Goal: Task Accomplishment & Management: Complete application form

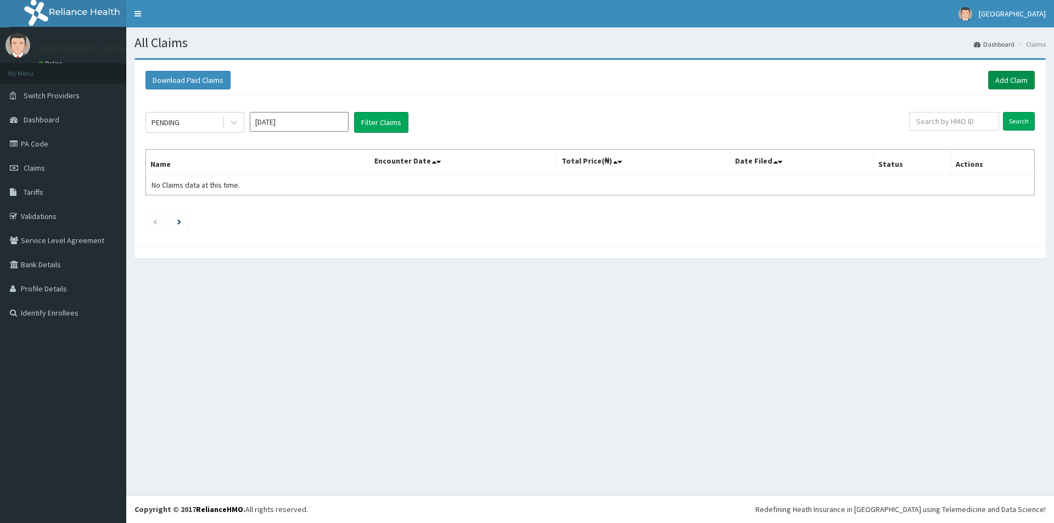
click at [1009, 81] on link "Add Claim" at bounding box center [1011, 80] width 47 height 19
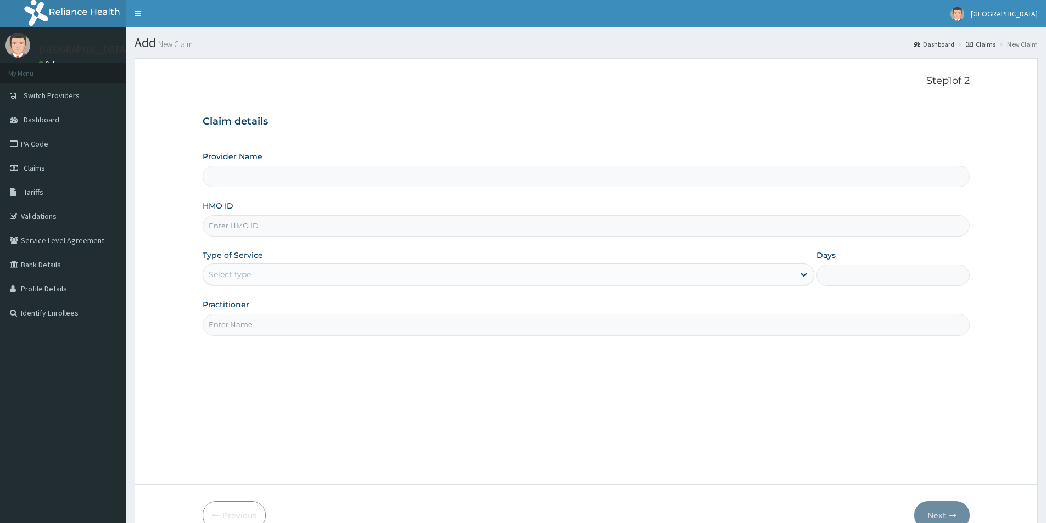
type input "MEDFORD HOSPITAL LTD"
click at [315, 228] on input "HMO ID" at bounding box center [586, 225] width 767 height 21
click at [28, 142] on link "PA Code" at bounding box center [63, 144] width 126 height 24
type input "f"
type input "GSV/12302"
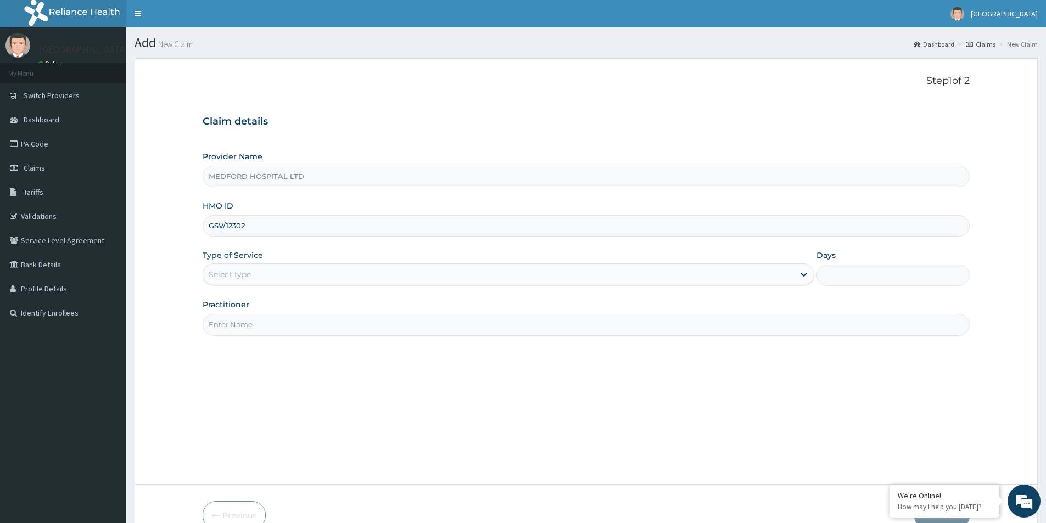
click at [288, 272] on div "Select type" at bounding box center [498, 275] width 591 height 18
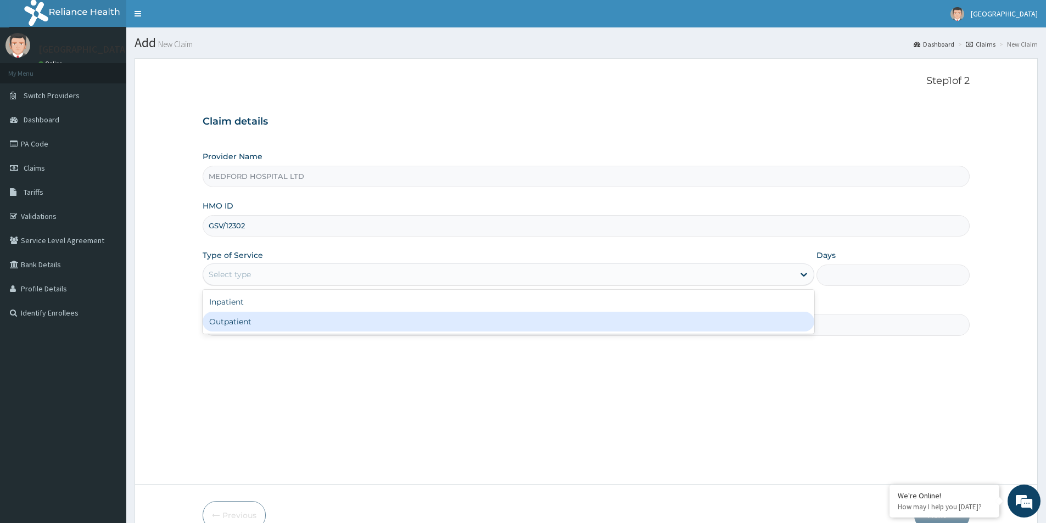
click at [277, 315] on div "Outpatient" at bounding box center [508, 322] width 611 height 20
type input "1"
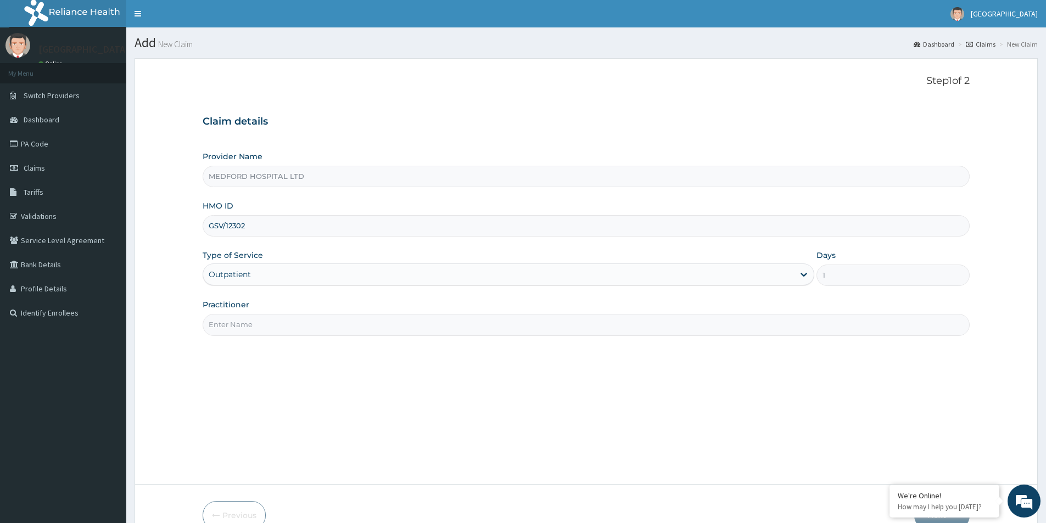
click at [284, 319] on input "Practitioner" at bounding box center [586, 324] width 767 height 21
type input "OKONKWO"
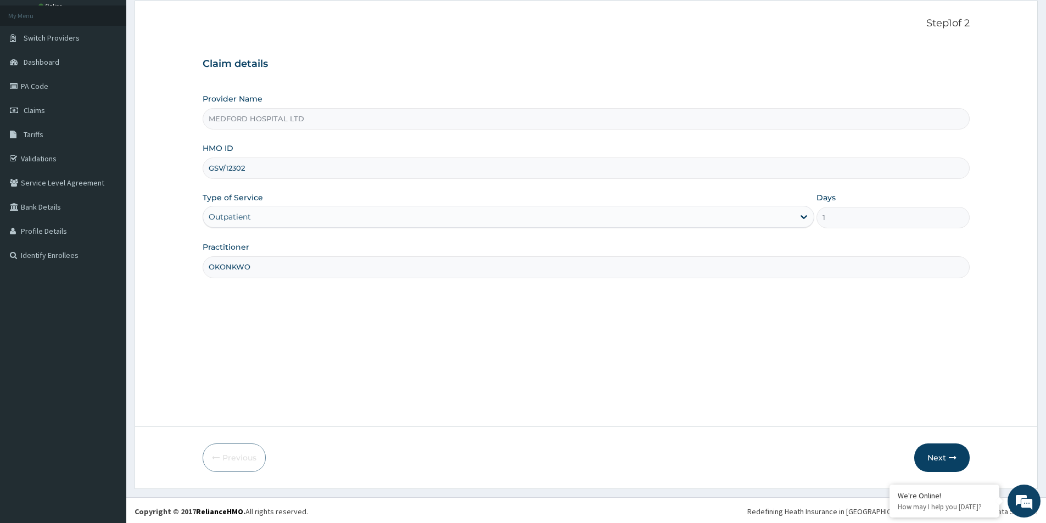
scroll to position [60, 0]
click at [935, 454] on button "Next" at bounding box center [941, 455] width 55 height 29
type input "GSV/12302/A"
click at [930, 454] on button "Next" at bounding box center [941, 455] width 55 height 29
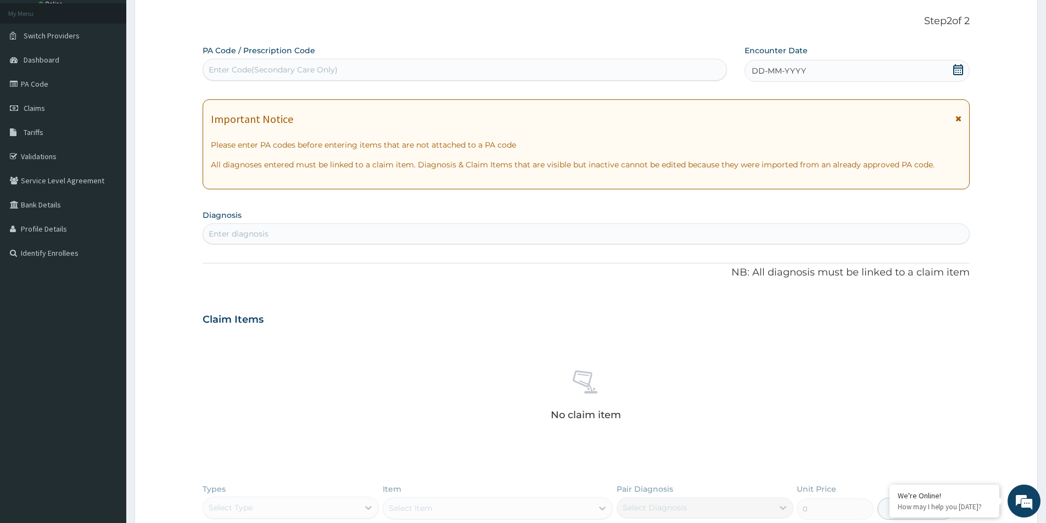
click at [889, 72] on div "DD-MM-YYYY" at bounding box center [856, 71] width 224 height 22
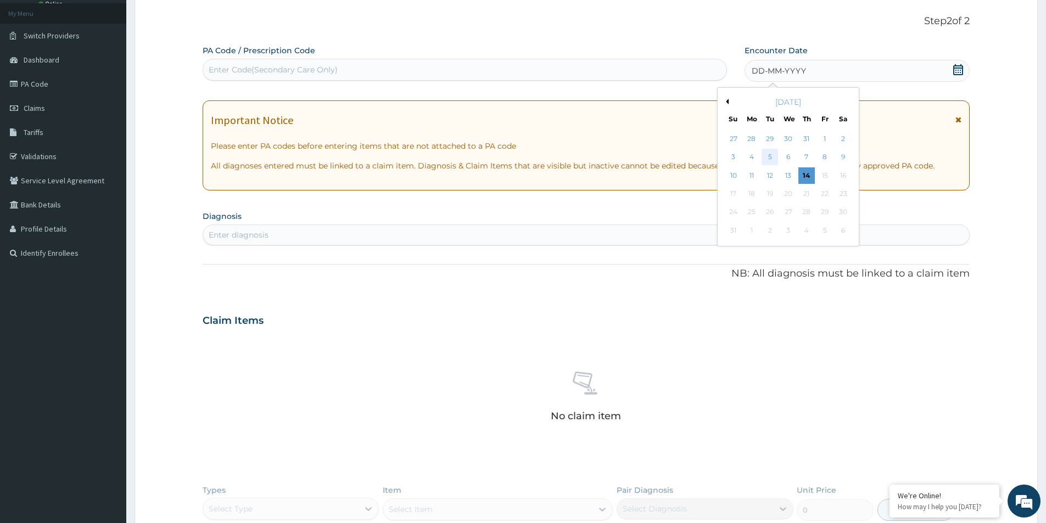
click at [769, 155] on div "5" at bounding box center [770, 157] width 16 height 16
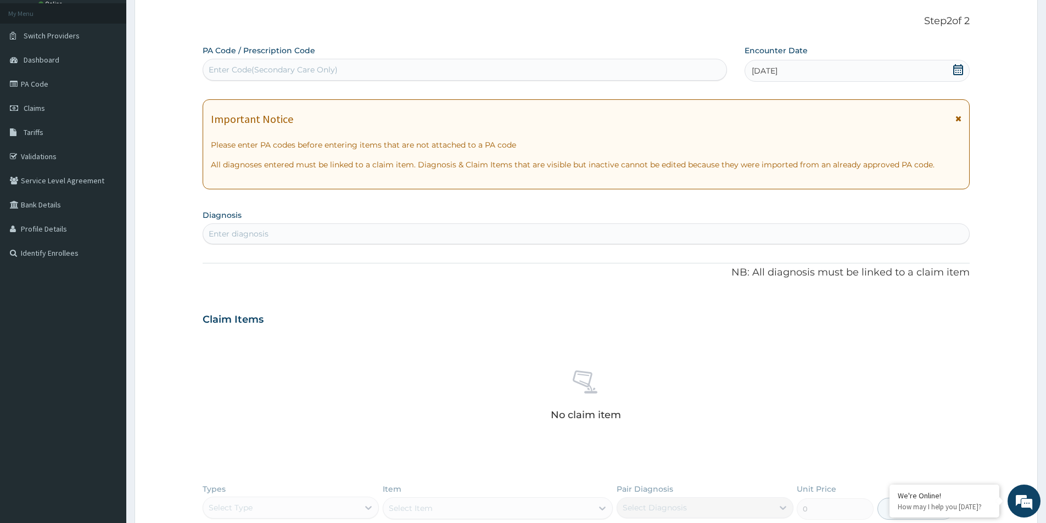
click at [423, 239] on div "Enter diagnosis" at bounding box center [586, 234] width 766 height 18
type input "PUD"
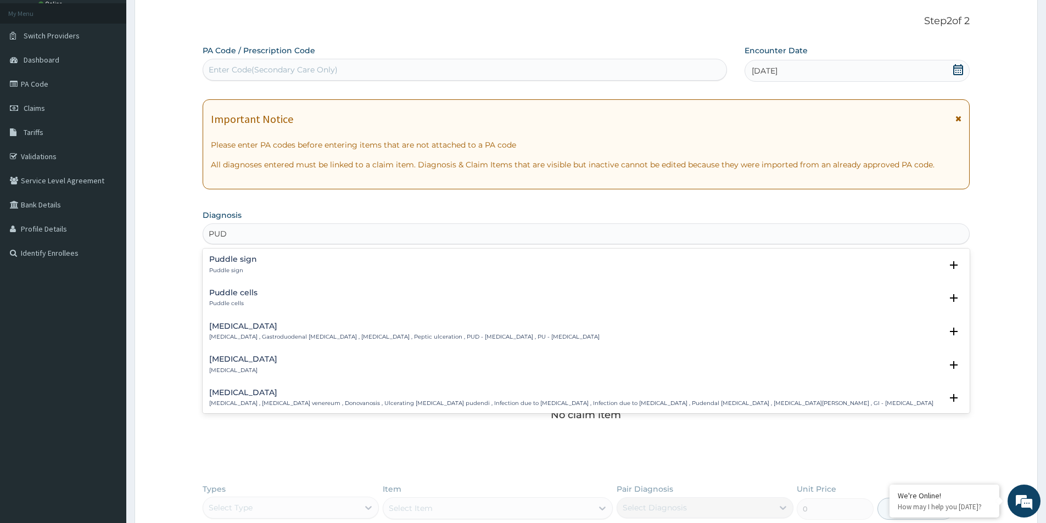
click at [274, 336] on p "[MEDICAL_DATA] , Gastroduodenal [MEDICAL_DATA] , [MEDICAL_DATA] , Peptic ulcera…" at bounding box center [404, 337] width 390 height 8
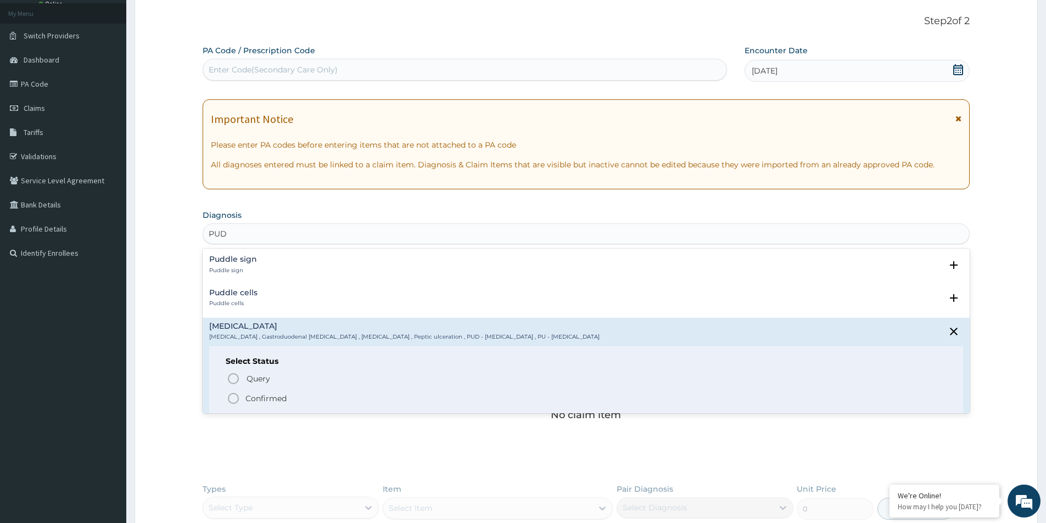
click at [245, 333] on div "[MEDICAL_DATA] [MEDICAL_DATA] , Gastroduodenal [MEDICAL_DATA] , [MEDICAL_DATA] …" at bounding box center [404, 331] width 390 height 19
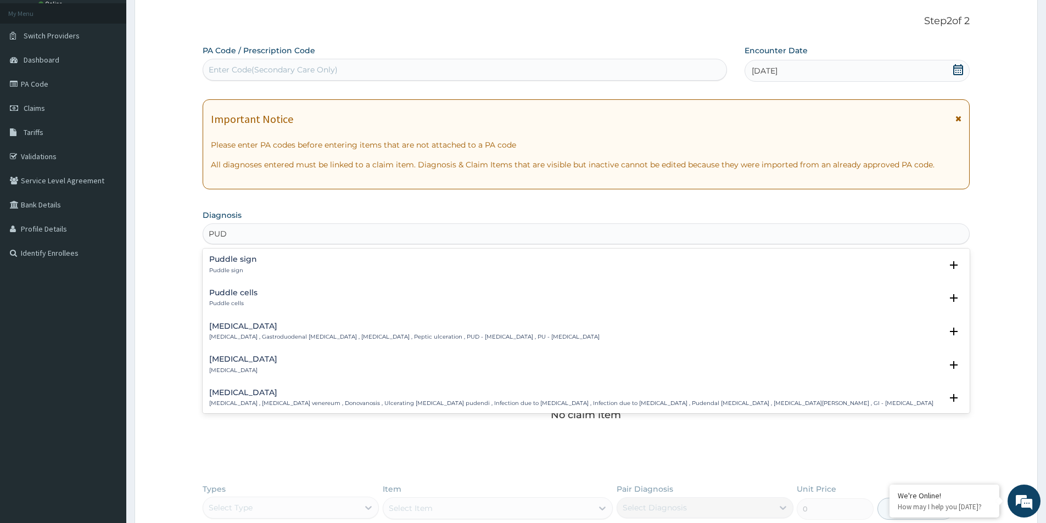
click at [271, 398] on div "[MEDICAL_DATA] [MEDICAL_DATA] , [MEDICAL_DATA] venereum , Donovanosis , Ulcerat…" at bounding box center [571, 398] width 724 height 19
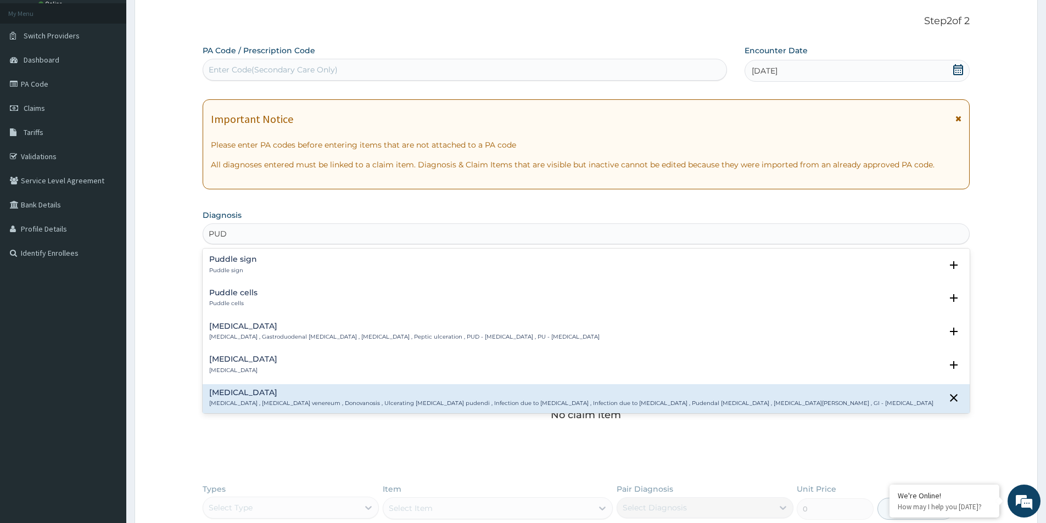
click at [244, 330] on h4 "[MEDICAL_DATA]" at bounding box center [404, 326] width 390 height 8
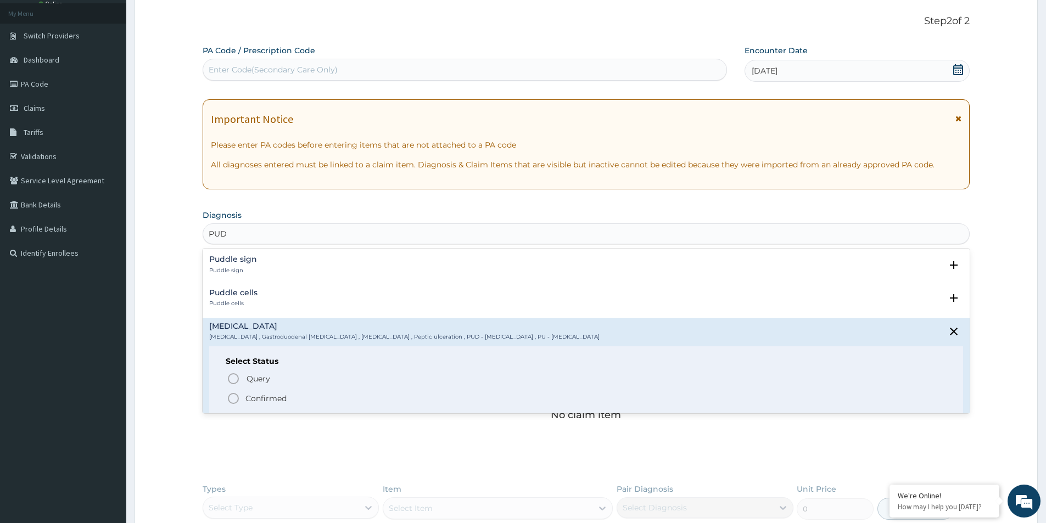
click at [232, 397] on icon "status option filled" at bounding box center [233, 398] width 13 height 13
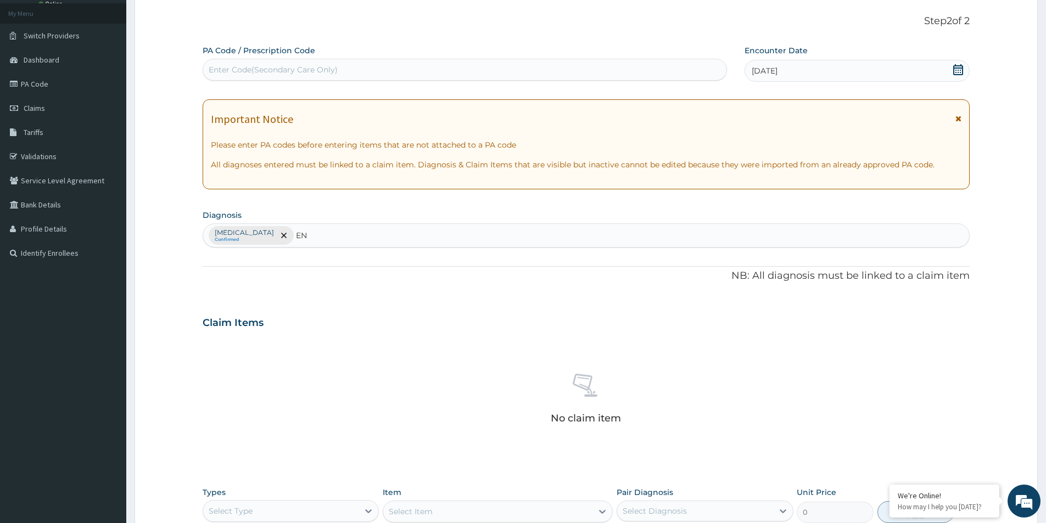
type input "E"
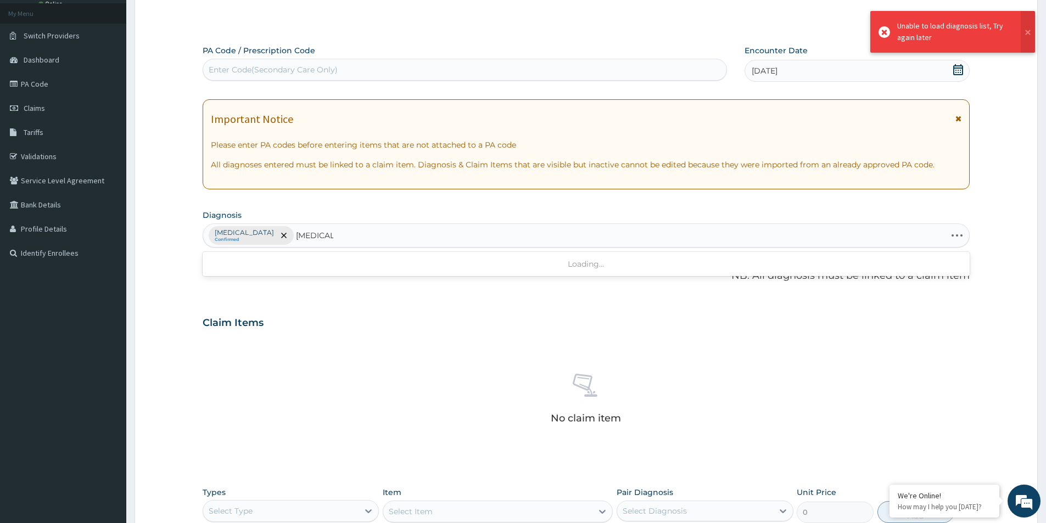
type input "[MEDICAL_DATA]"
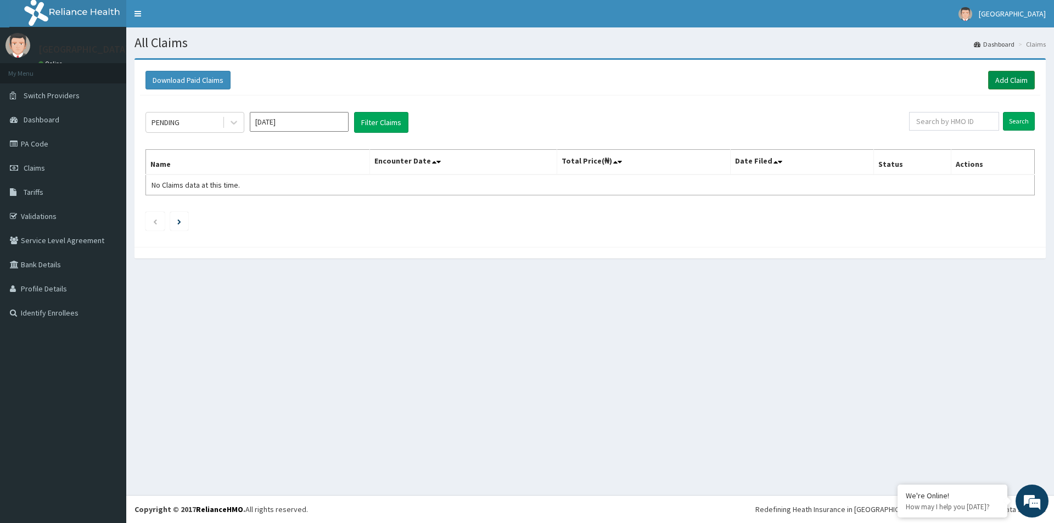
click at [1006, 83] on link "Add Claim" at bounding box center [1011, 80] width 47 height 19
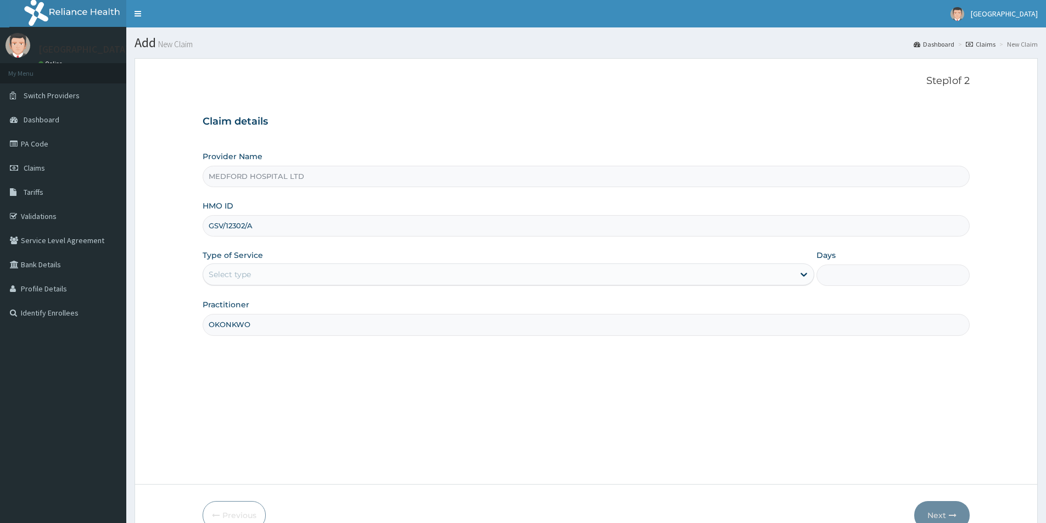
click at [317, 276] on div "Select type" at bounding box center [498, 275] width 591 height 18
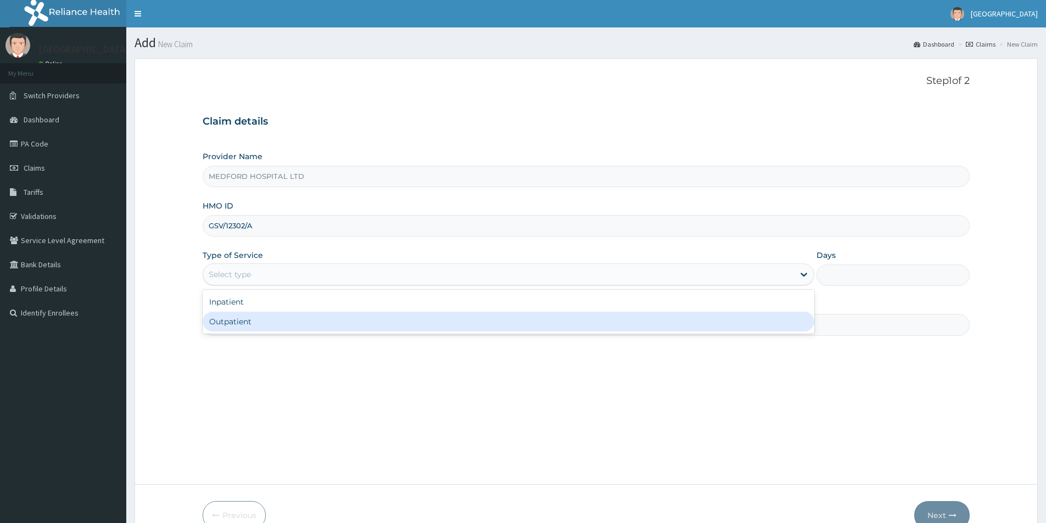
click at [284, 318] on div "Outpatient" at bounding box center [508, 322] width 611 height 20
type input "1"
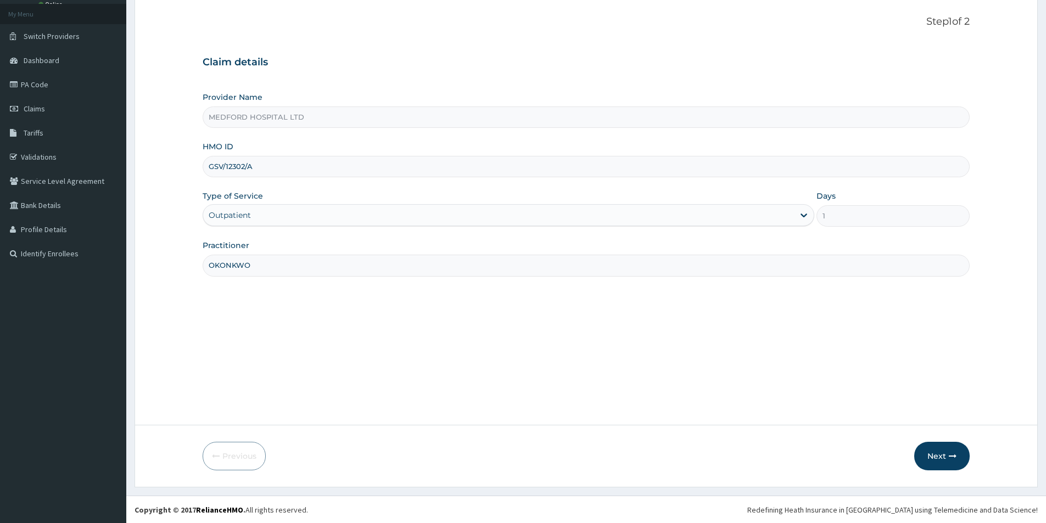
scroll to position [60, 0]
click at [938, 457] on button "Next" at bounding box center [941, 455] width 55 height 29
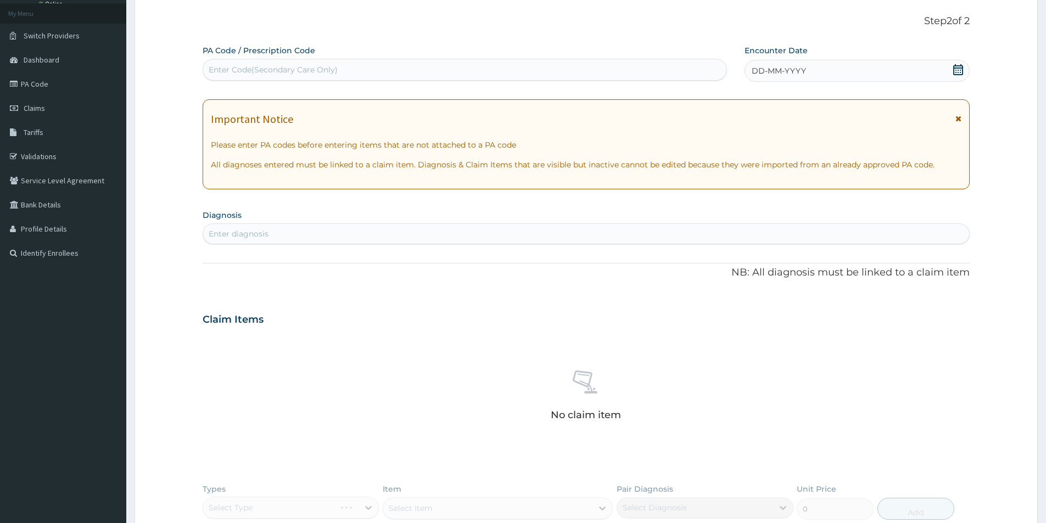
click at [801, 72] on span "DD-MM-YYYY" at bounding box center [778, 70] width 54 height 11
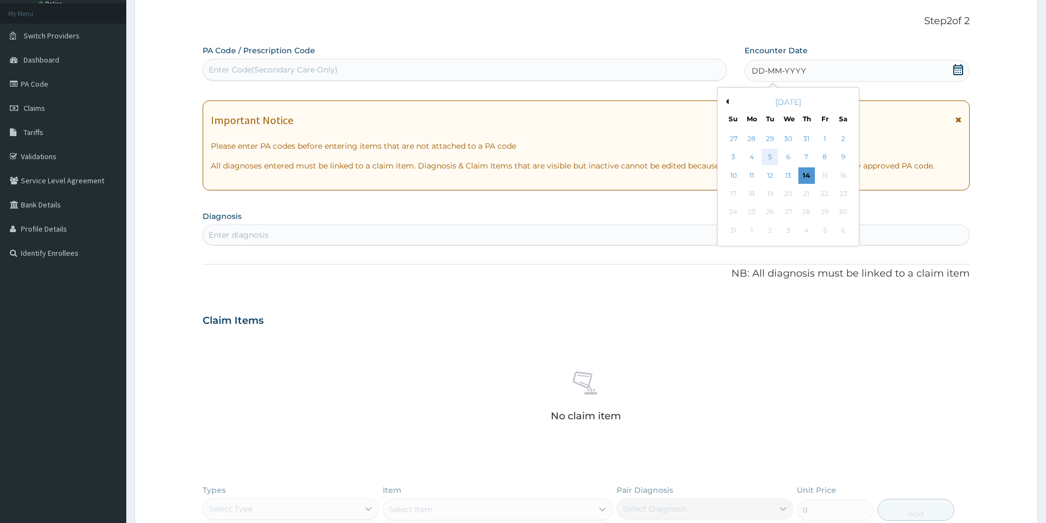
click at [767, 157] on div "5" at bounding box center [770, 157] width 16 height 16
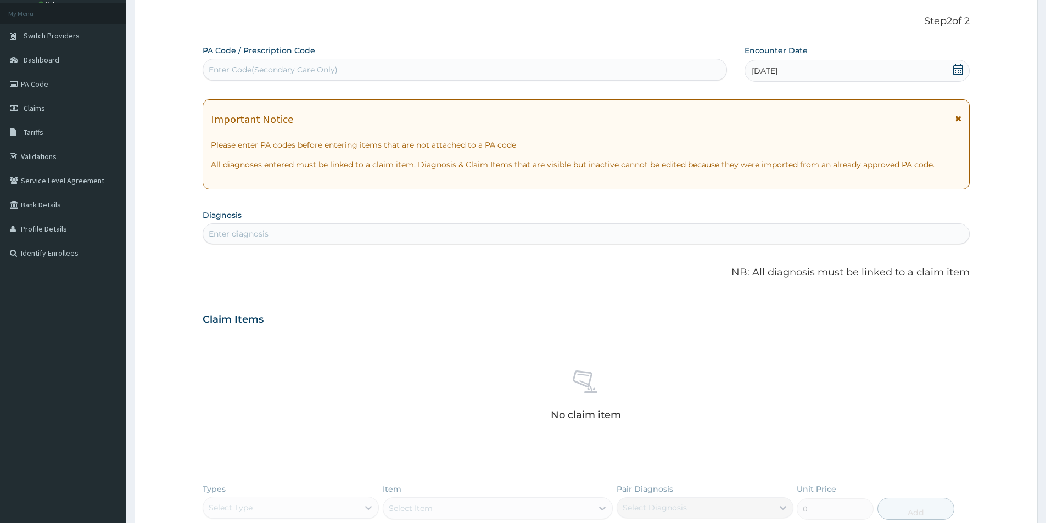
click at [387, 233] on div "Enter diagnosis" at bounding box center [586, 234] width 766 height 18
type input "PUD"
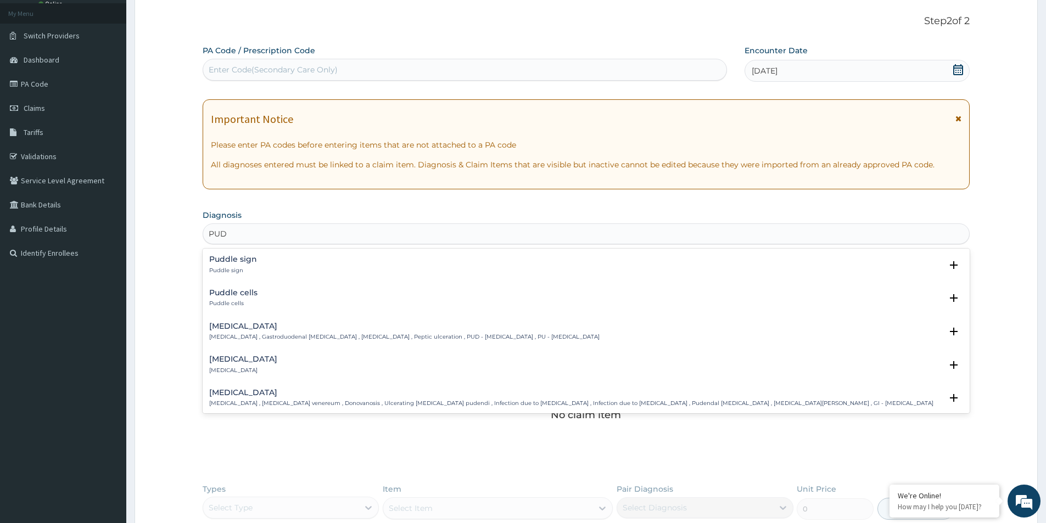
click at [263, 333] on p "[MEDICAL_DATA] , Gastroduodenal [MEDICAL_DATA] , [MEDICAL_DATA] , Peptic ulcera…" at bounding box center [404, 337] width 390 height 8
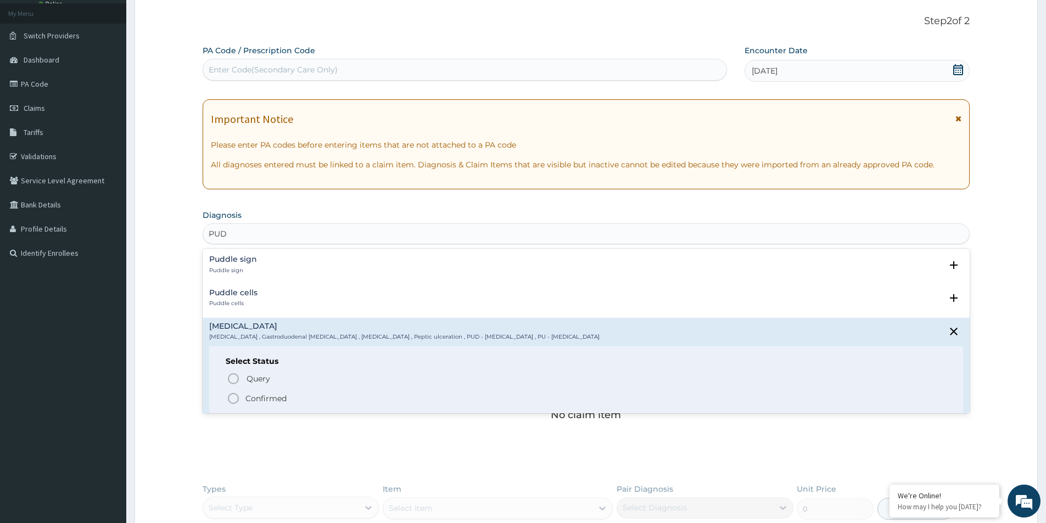
click at [263, 333] on p "[MEDICAL_DATA] , Gastroduodenal [MEDICAL_DATA] , [MEDICAL_DATA] , Peptic ulcera…" at bounding box center [404, 337] width 390 height 8
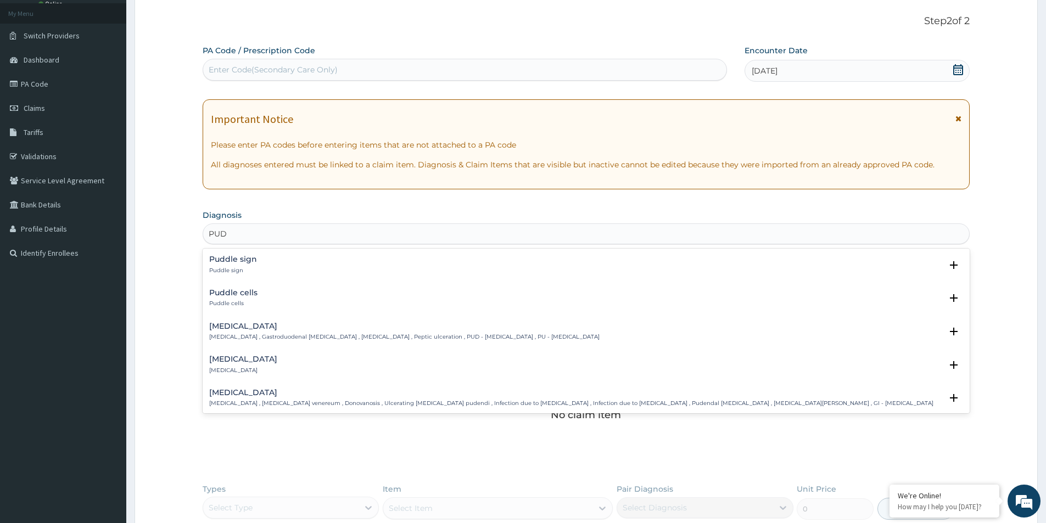
click at [245, 398] on div "[MEDICAL_DATA] [MEDICAL_DATA] , [MEDICAL_DATA] venereum , Donovanosis , Ulcerat…" at bounding box center [571, 398] width 724 height 19
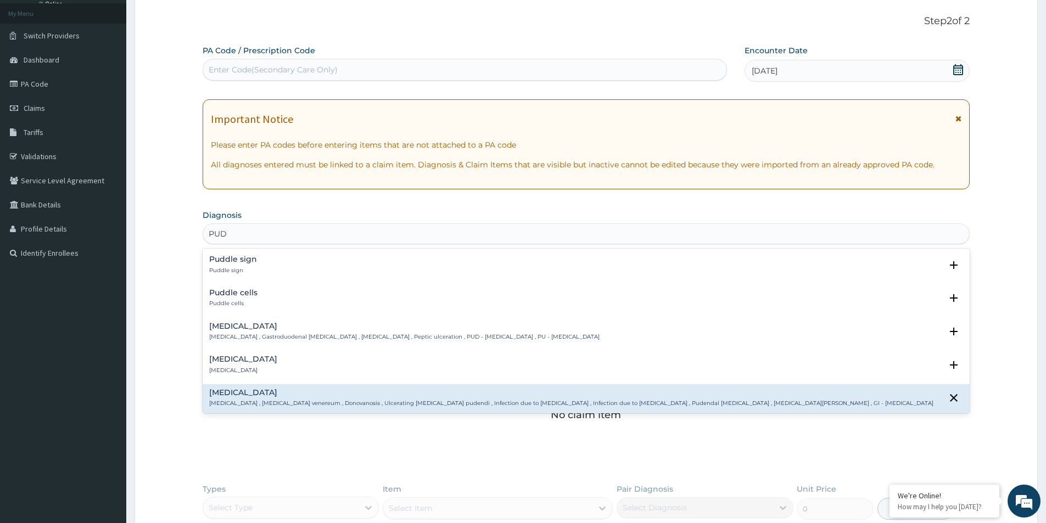
click at [248, 340] on p "[MEDICAL_DATA] , Gastroduodenal [MEDICAL_DATA] , [MEDICAL_DATA] , Peptic ulcera…" at bounding box center [404, 337] width 390 height 8
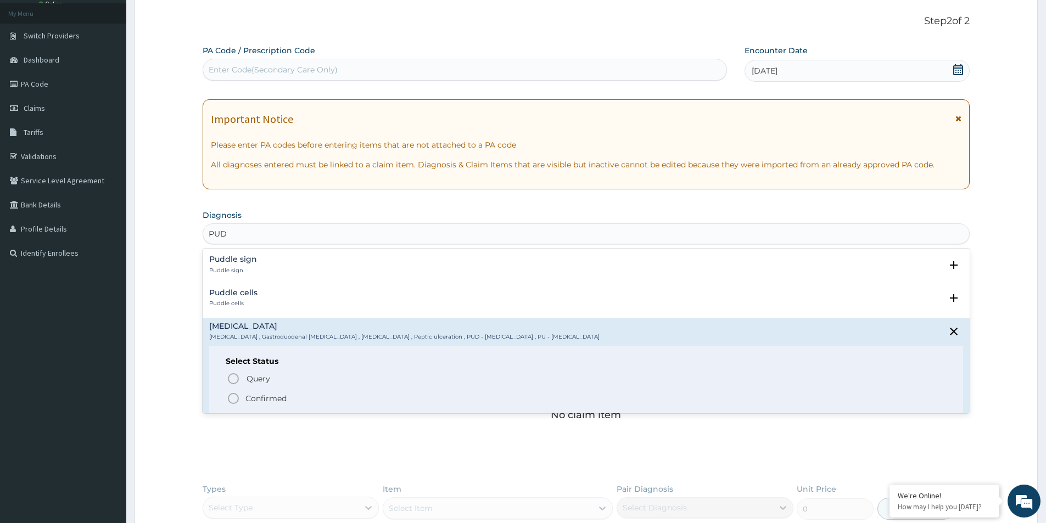
click at [250, 330] on h4 "[MEDICAL_DATA]" at bounding box center [404, 326] width 390 height 8
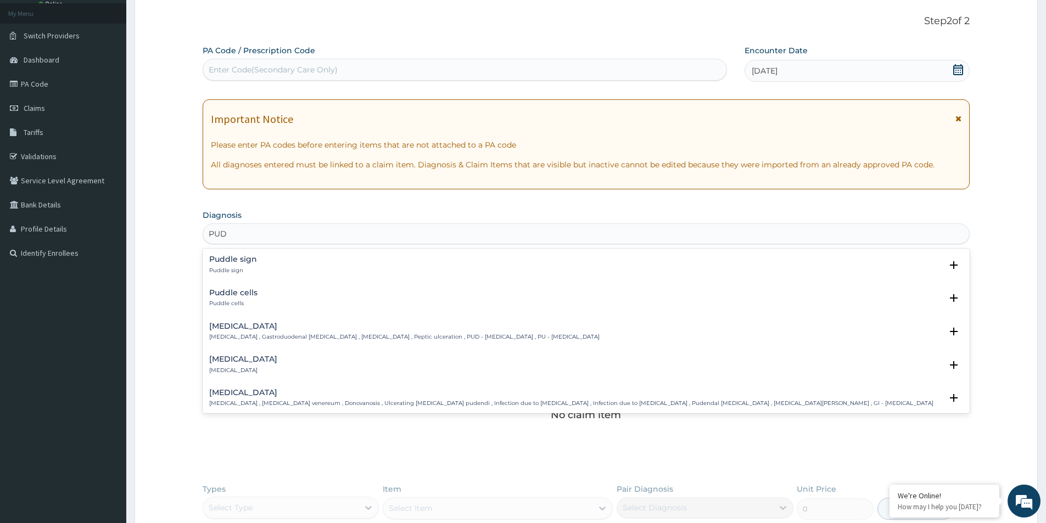
click at [232, 396] on h4 "[MEDICAL_DATA]" at bounding box center [571, 393] width 724 height 8
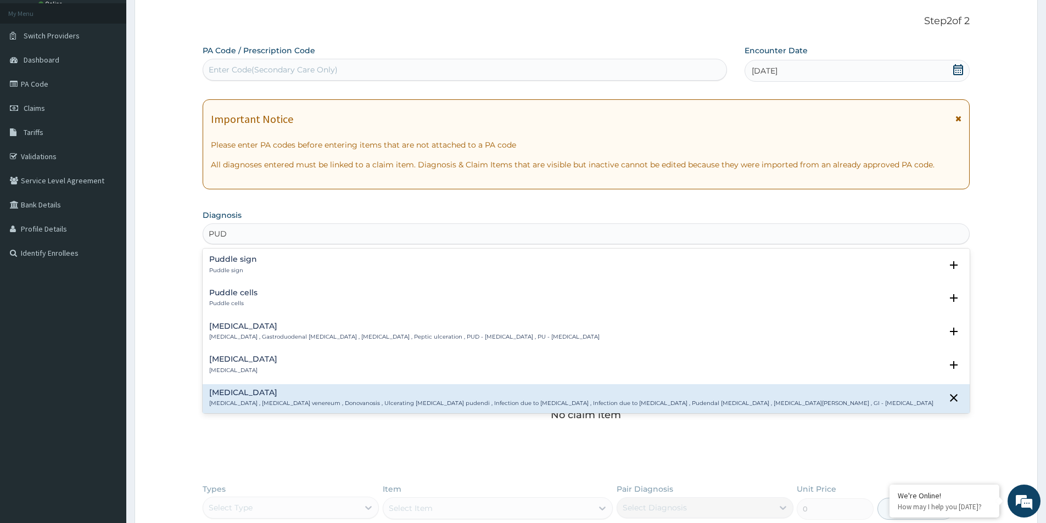
click at [245, 332] on div "[MEDICAL_DATA] [MEDICAL_DATA] , Gastroduodenal [MEDICAL_DATA] , [MEDICAL_DATA] …" at bounding box center [404, 331] width 390 height 19
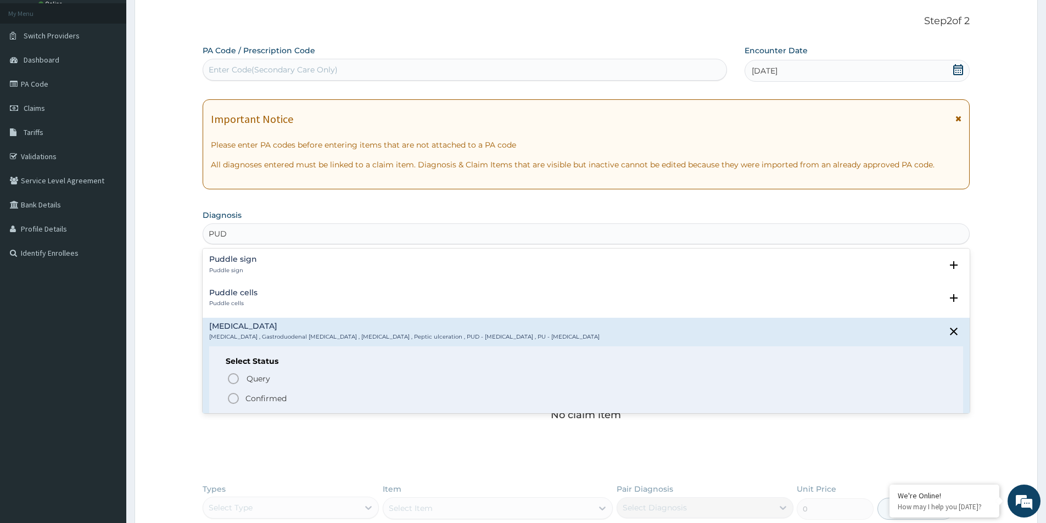
scroll to position [0, 0]
click at [272, 396] on p "Confirmed" at bounding box center [265, 398] width 41 height 11
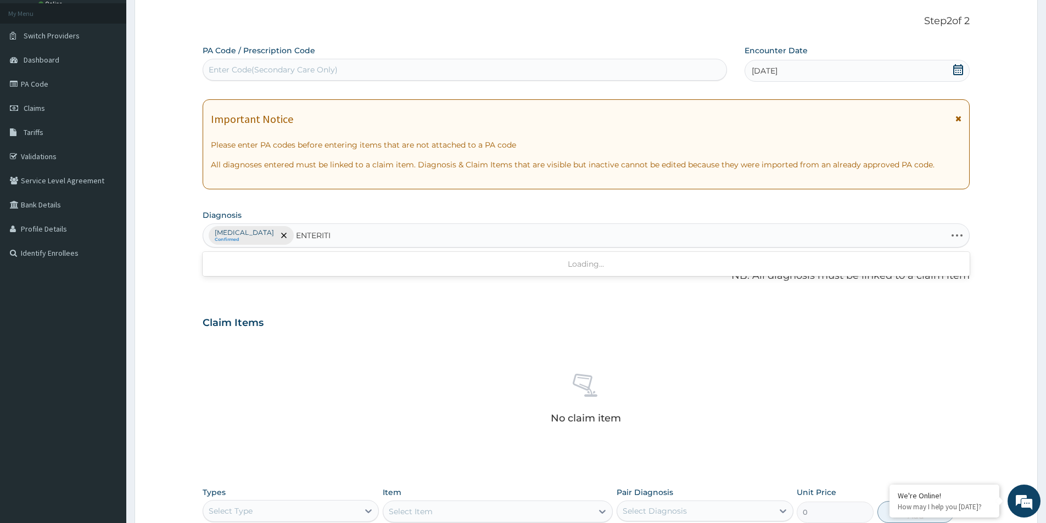
type input "[MEDICAL_DATA]"
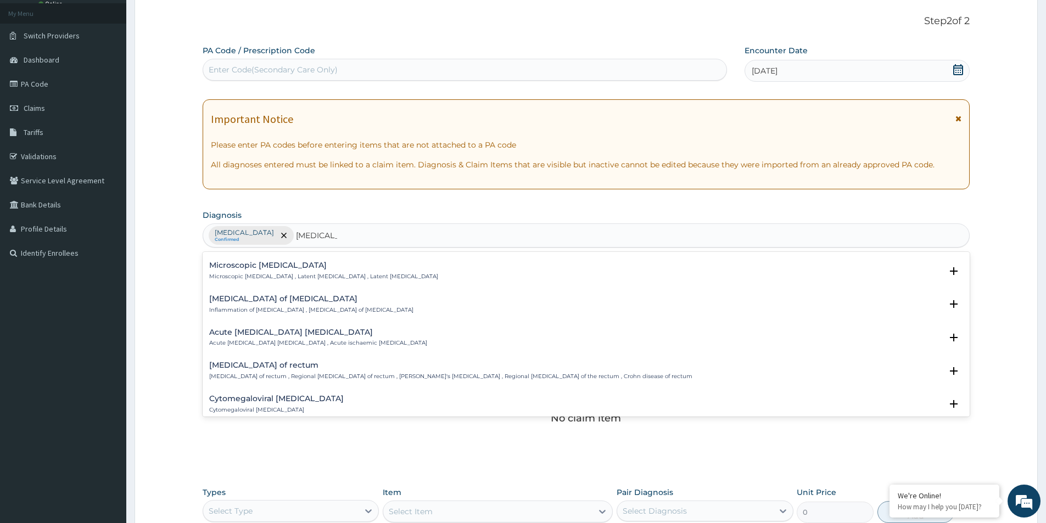
scroll to position [165, 0]
click at [286, 302] on h4 "[MEDICAL_DATA] of [MEDICAL_DATA]" at bounding box center [311, 298] width 204 height 8
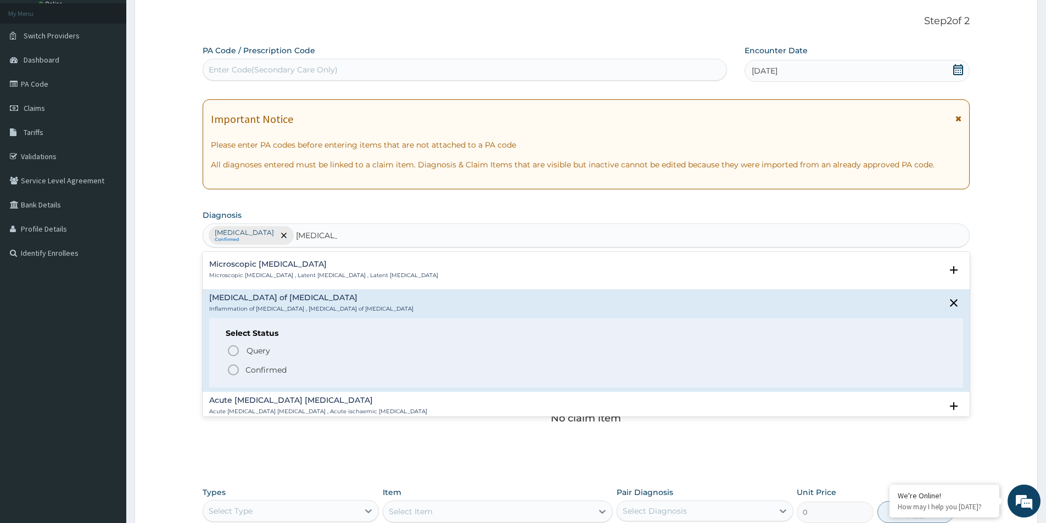
click at [262, 367] on p "Confirmed" at bounding box center [265, 369] width 41 height 11
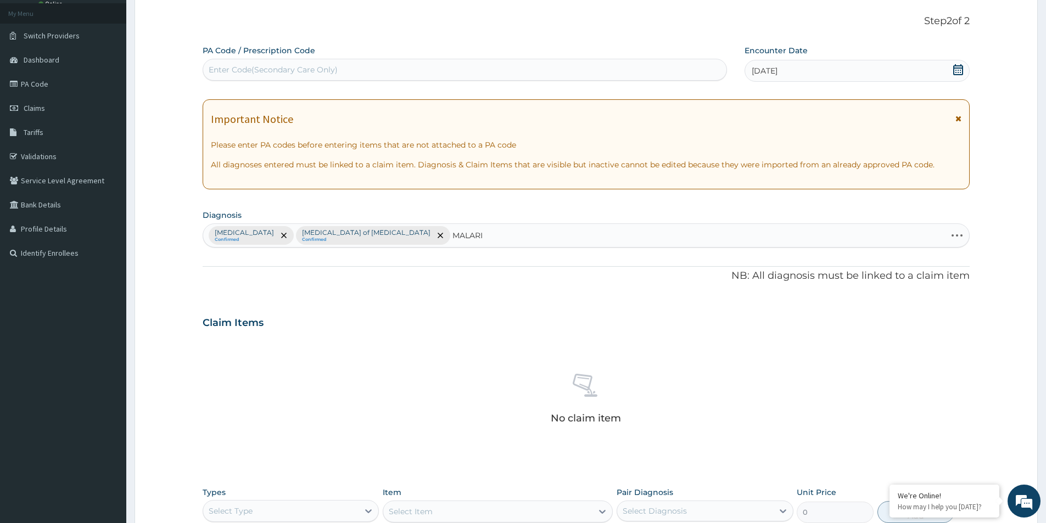
type input "[MEDICAL_DATA]"
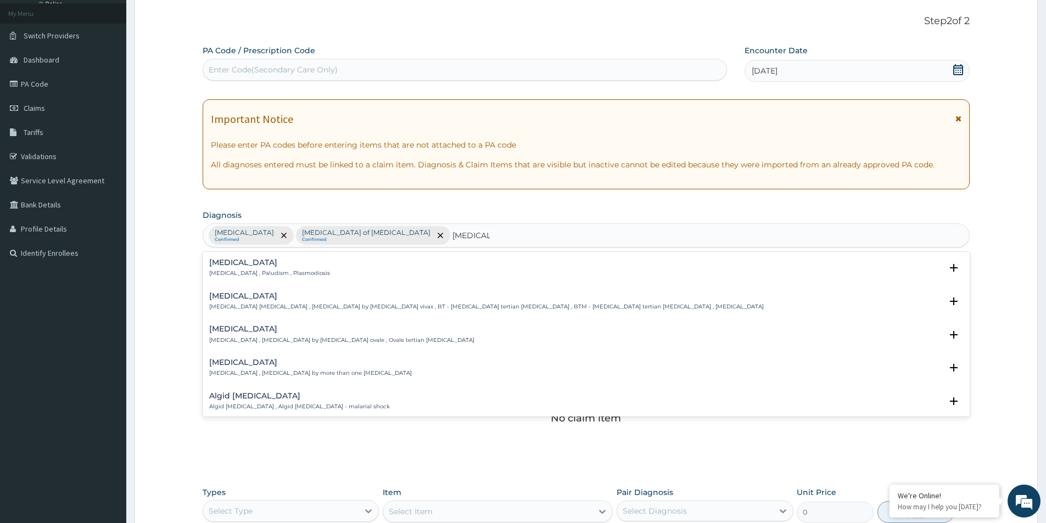
click at [245, 273] on p "[MEDICAL_DATA] , Paludism , Plasmodiosis" at bounding box center [269, 273] width 121 height 8
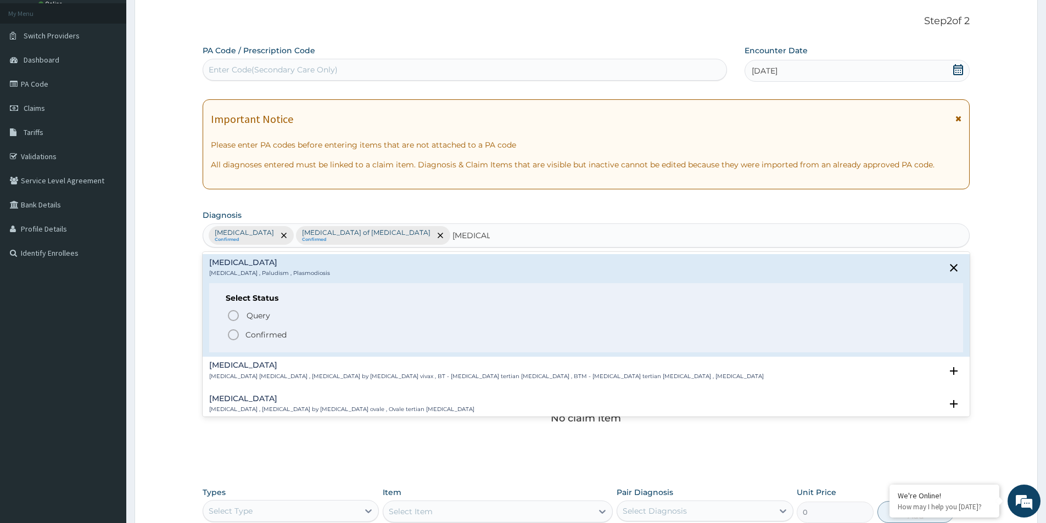
click at [250, 315] on span "Query" at bounding box center [258, 315] width 24 height 11
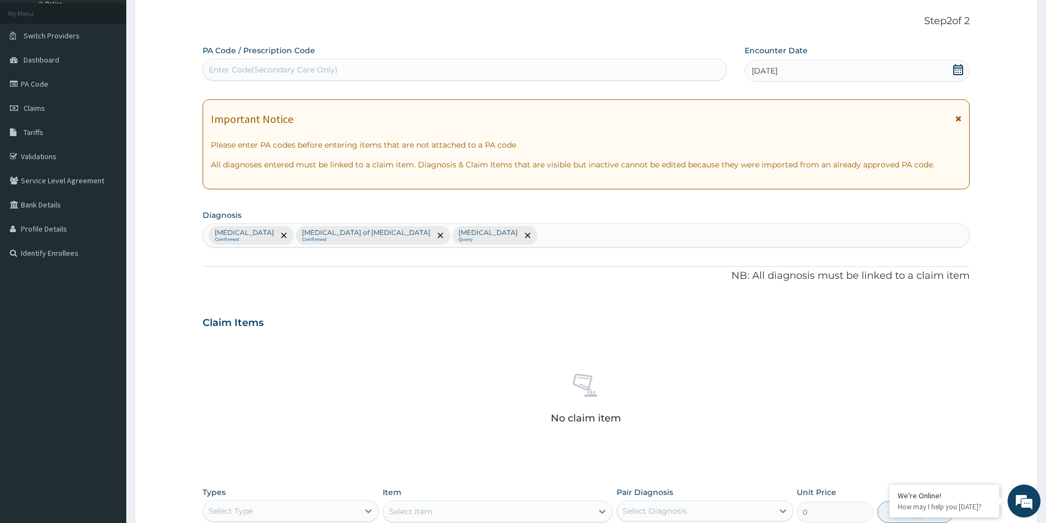
click at [232, 312] on div "Claim Items" at bounding box center [586, 320] width 767 height 29
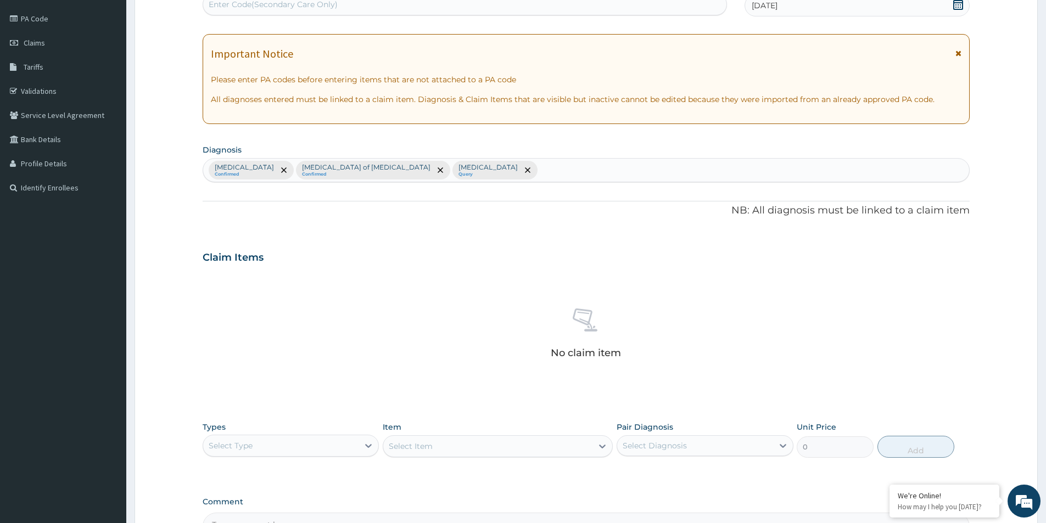
scroll to position [257, 0]
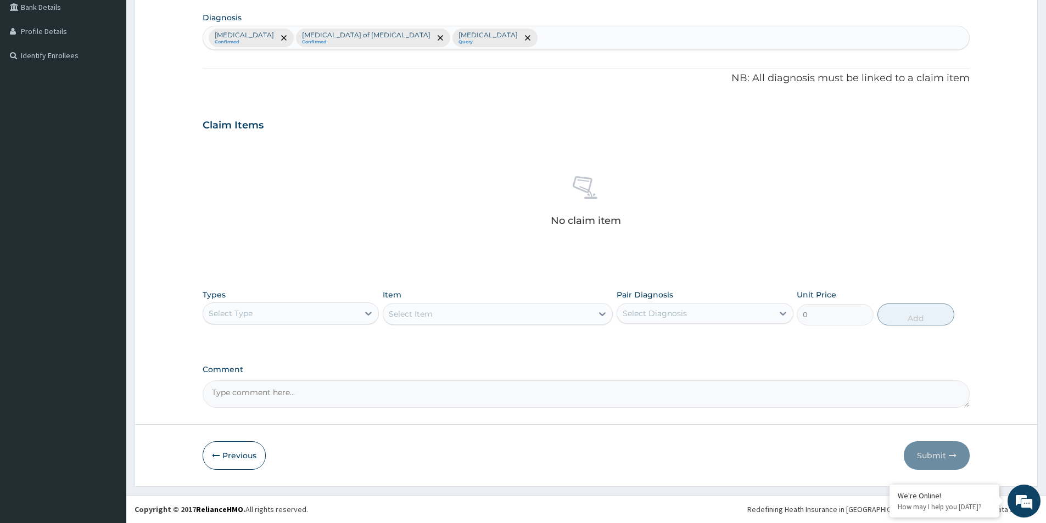
click at [327, 308] on div "Select Type" at bounding box center [280, 314] width 155 height 18
click at [267, 378] on div "Procedures" at bounding box center [291, 380] width 176 height 20
click at [479, 316] on div "Select Item" at bounding box center [498, 314] width 230 height 22
click at [646, 312] on div "Select Diagnosis" at bounding box center [654, 313] width 64 height 11
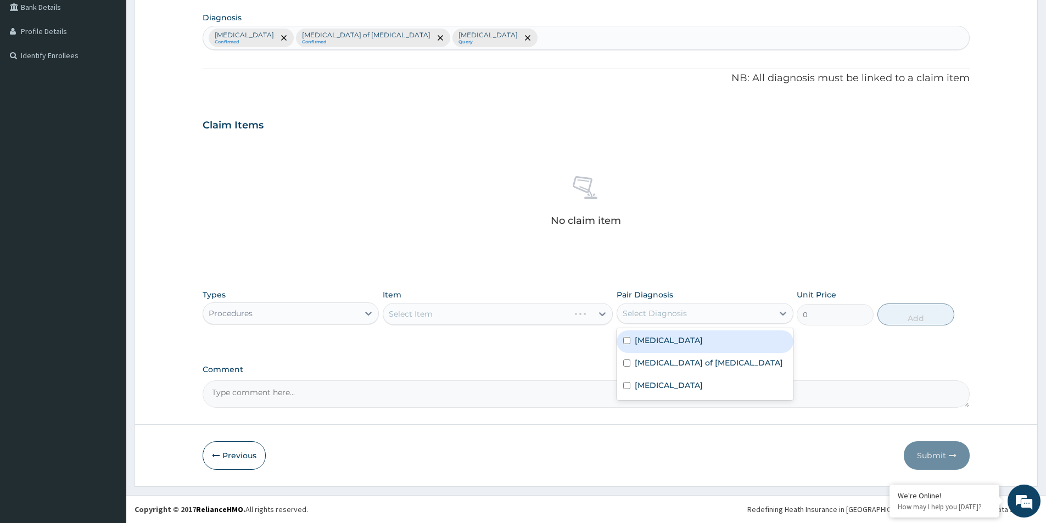
drag, startPoint x: 647, startPoint y: 332, endPoint x: 647, endPoint y: 340, distance: 7.7
click at [647, 335] on div "[MEDICAL_DATA]" at bounding box center [704, 341] width 176 height 23
checkbox input "true"
drag, startPoint x: 647, startPoint y: 358, endPoint x: 642, endPoint y: 382, distance: 24.0
click at [647, 361] on label "[MEDICAL_DATA] of [MEDICAL_DATA]" at bounding box center [708, 362] width 148 height 11
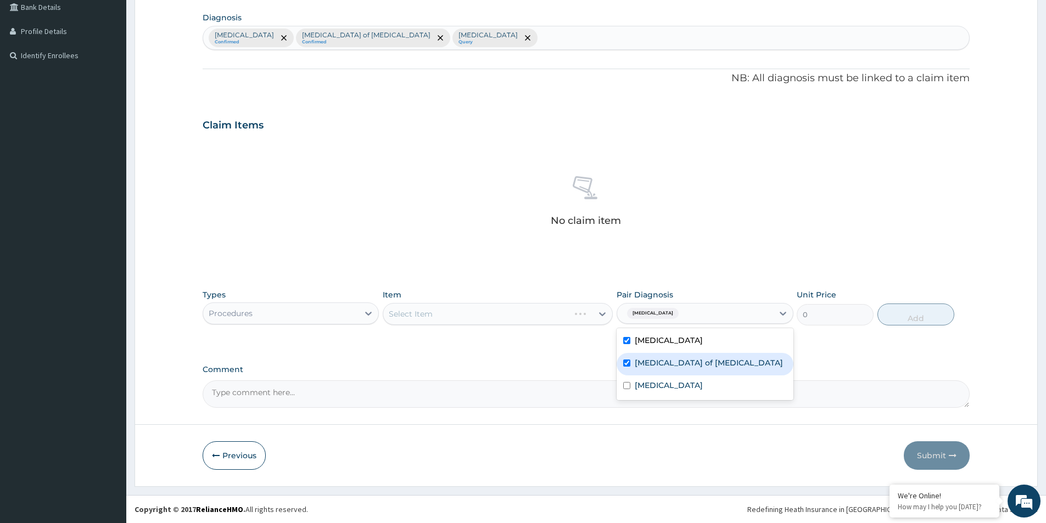
checkbox input "true"
click at [642, 385] on label "[MEDICAL_DATA]" at bounding box center [668, 385] width 68 height 11
checkbox input "true"
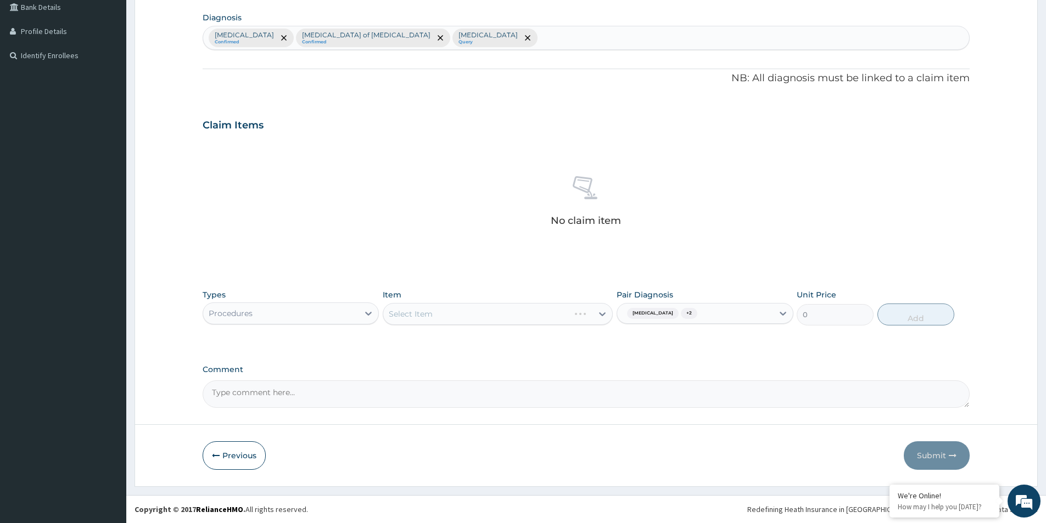
click at [510, 317] on div "Select Item" at bounding box center [498, 314] width 230 height 22
click at [510, 314] on div "Select Item" at bounding box center [498, 314] width 230 height 22
click at [515, 318] on div "Select Item" at bounding box center [498, 314] width 230 height 22
click at [547, 312] on div "Select Item" at bounding box center [498, 314] width 230 height 22
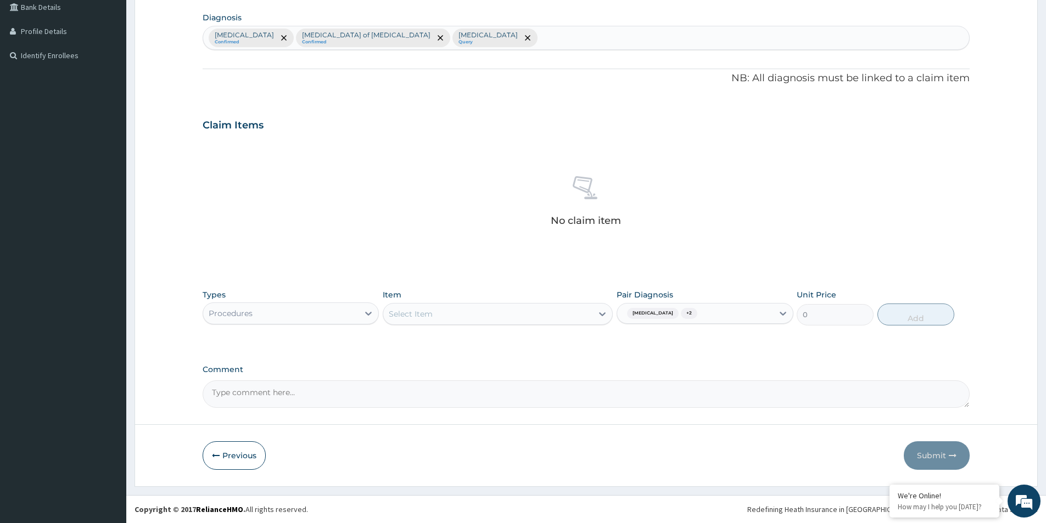
click at [415, 318] on div "Select Item" at bounding box center [411, 313] width 44 height 11
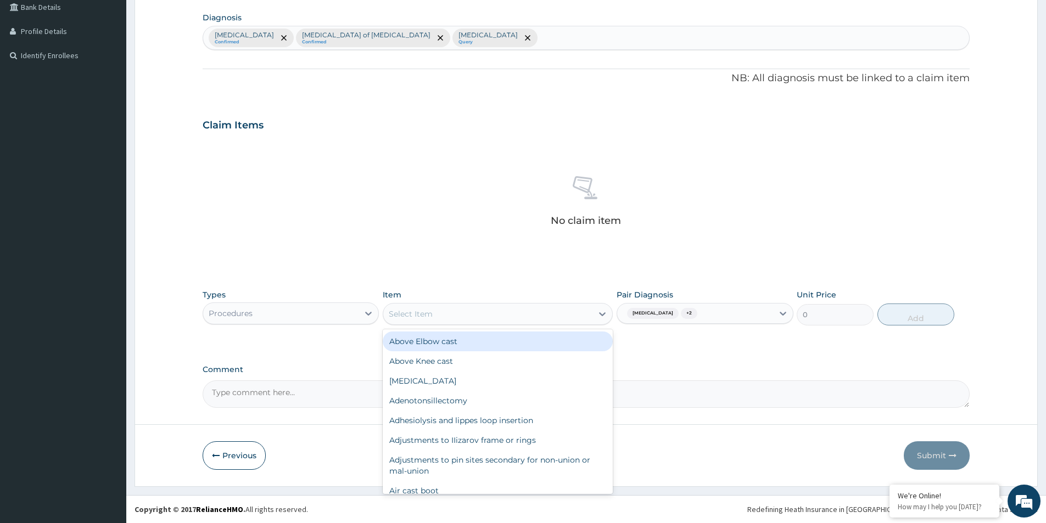
click at [471, 316] on div "Select Item" at bounding box center [487, 314] width 209 height 18
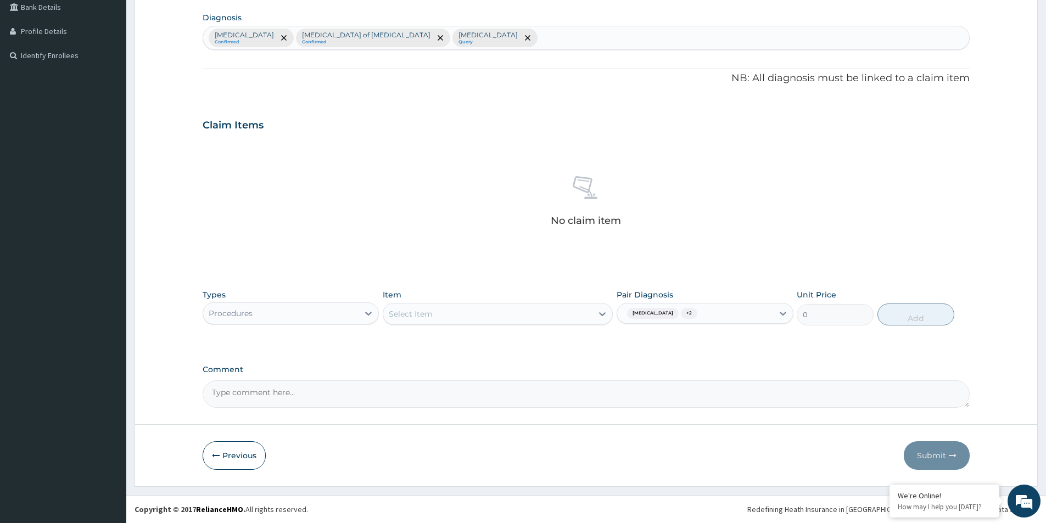
click at [471, 316] on div "Select Item" at bounding box center [487, 314] width 209 height 18
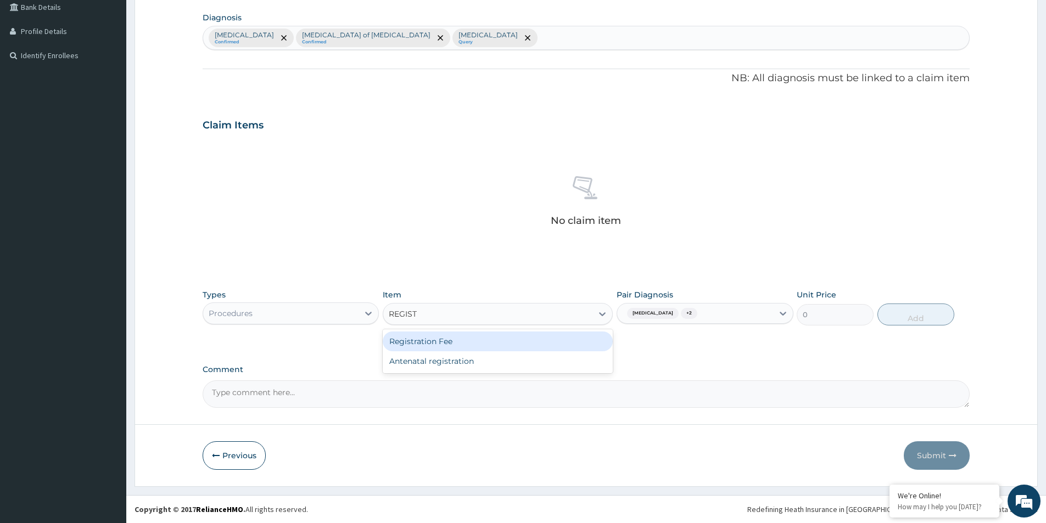
type input "REGISTR"
click at [443, 341] on div "Registration Fee" at bounding box center [498, 341] width 230 height 20
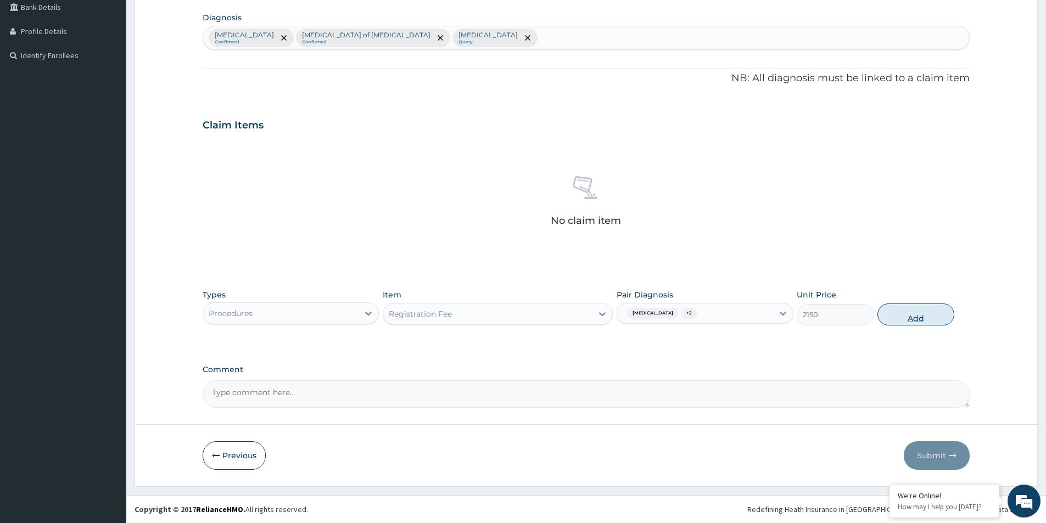
click at [911, 319] on button "Add" at bounding box center [915, 315] width 77 height 22
type input "0"
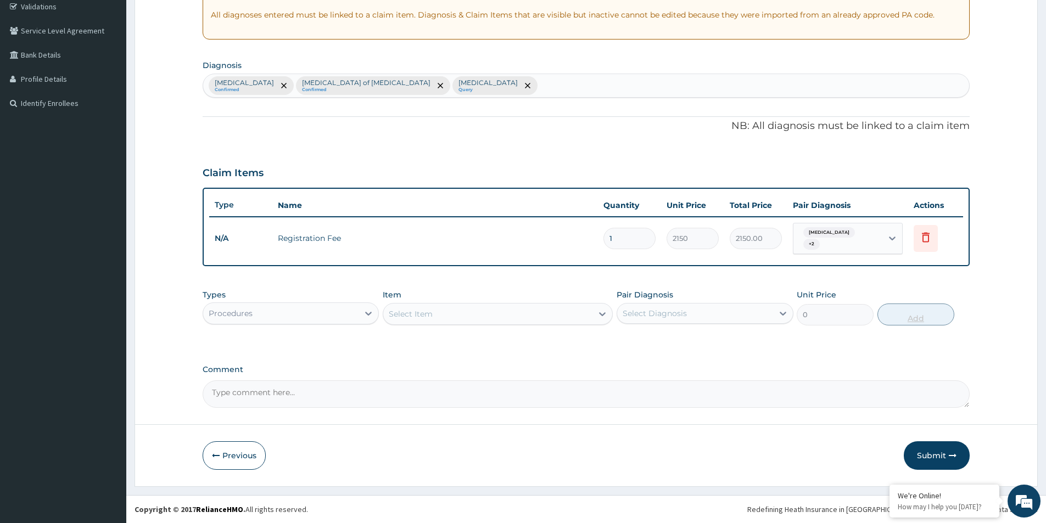
scroll to position [205, 0]
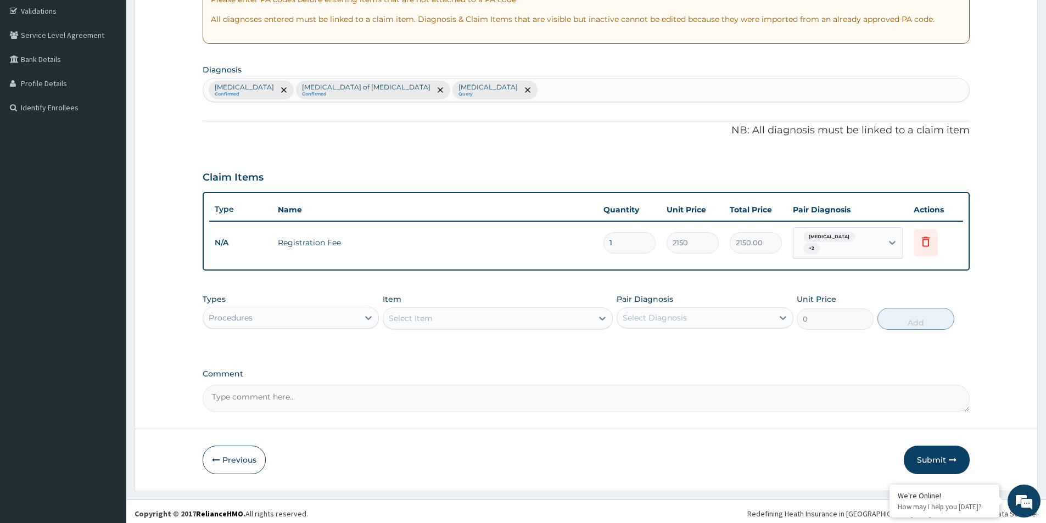
click at [416, 321] on div "Select Item" at bounding box center [487, 319] width 209 height 18
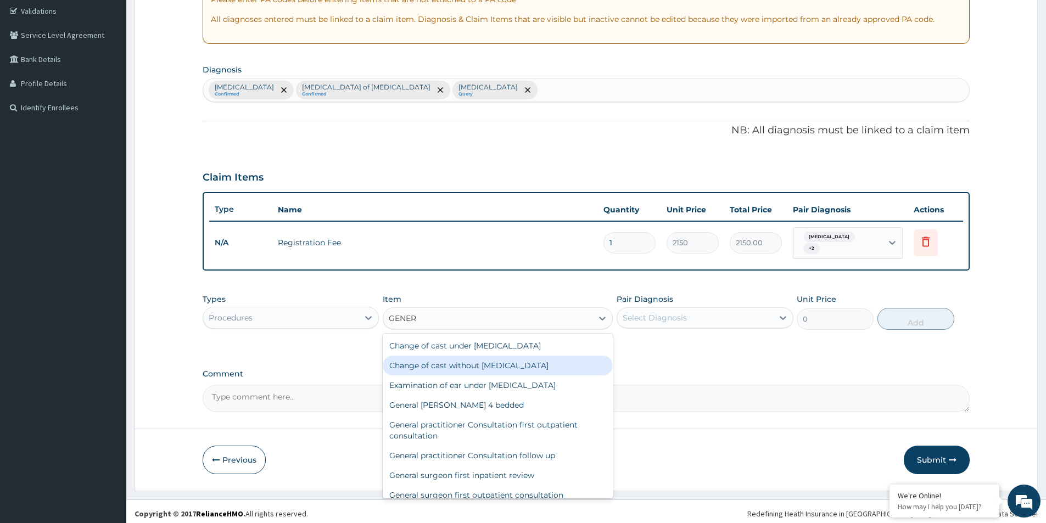
type input "GENER"
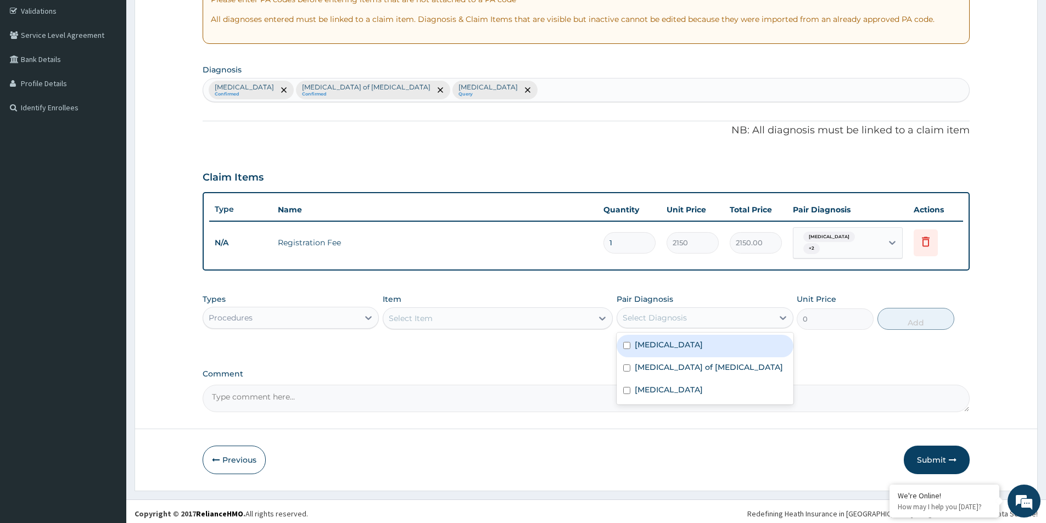
click at [672, 316] on div "Select Diagnosis" at bounding box center [654, 317] width 64 height 11
click at [678, 342] on label "[MEDICAL_DATA]" at bounding box center [668, 344] width 68 height 11
checkbox input "true"
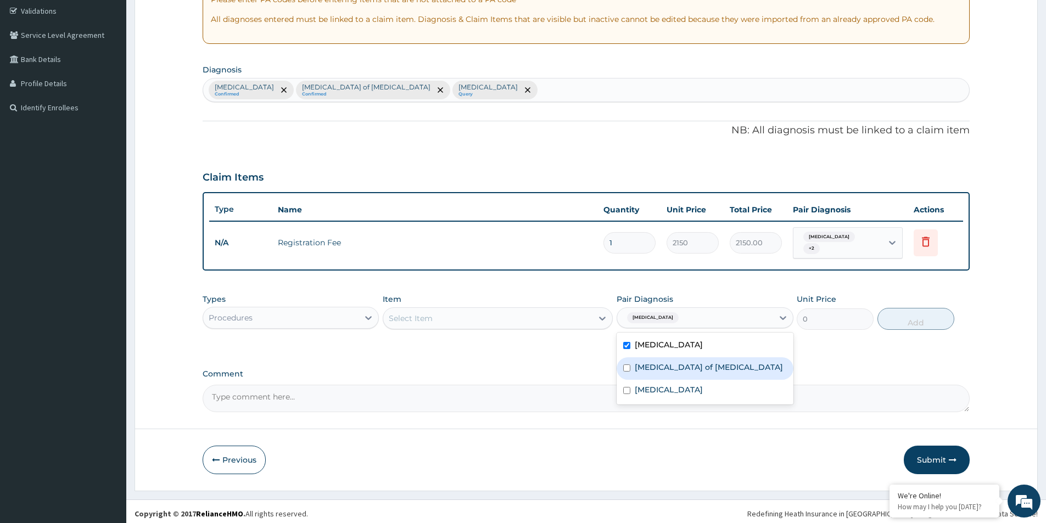
click at [673, 362] on label "[MEDICAL_DATA] of [MEDICAL_DATA]" at bounding box center [708, 367] width 148 height 11
checkbox input "true"
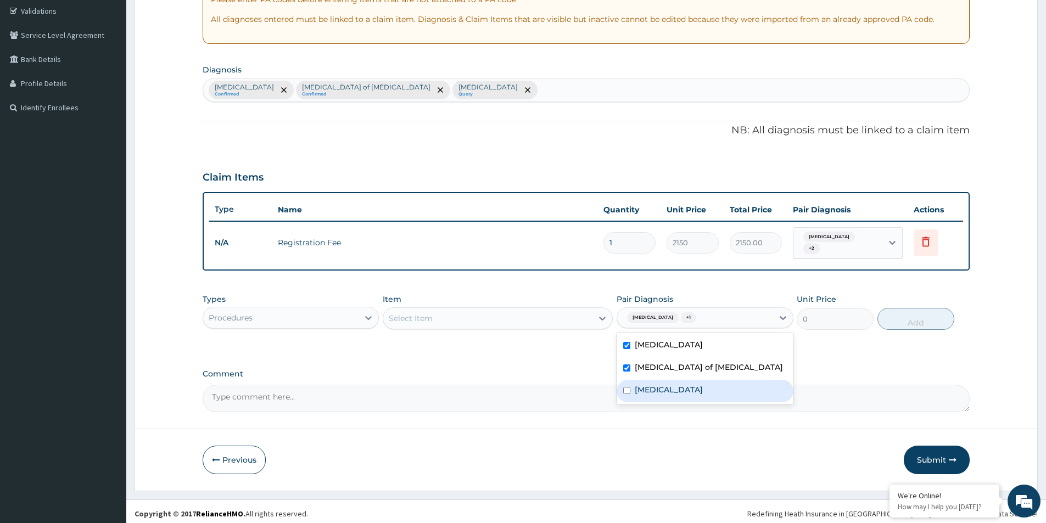
click at [656, 386] on label "[MEDICAL_DATA]" at bounding box center [668, 389] width 68 height 11
checkbox input "true"
click at [485, 313] on div "Select Item" at bounding box center [487, 319] width 209 height 18
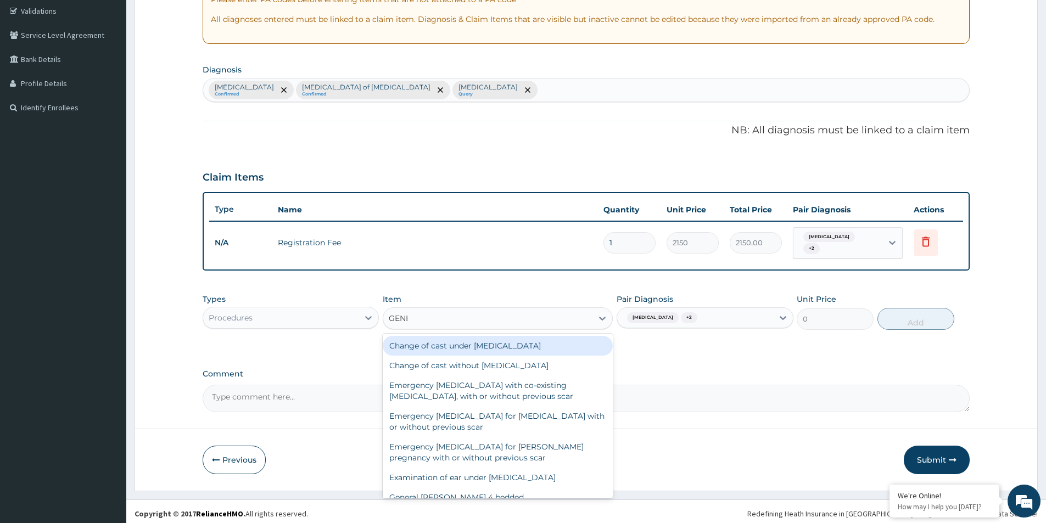
type input "GENER"
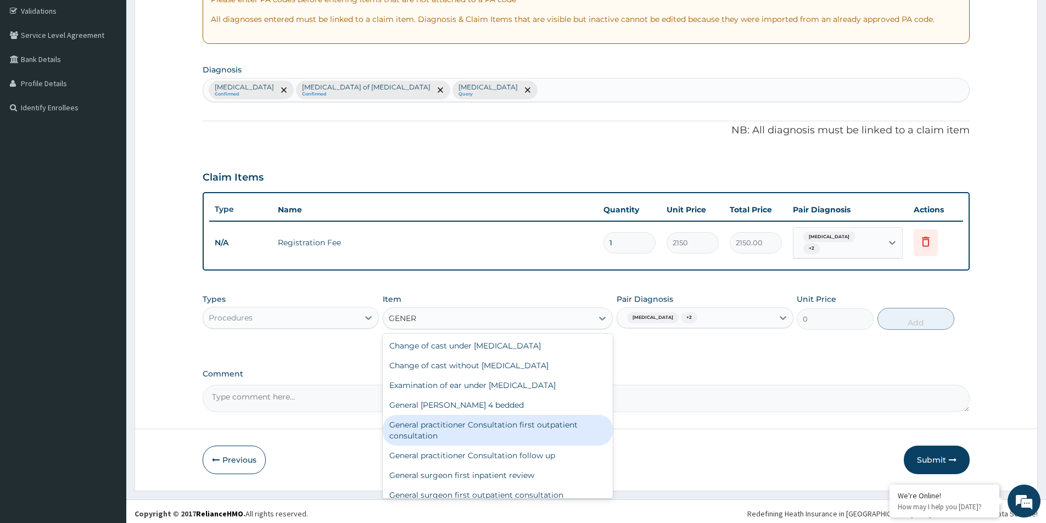
click at [505, 423] on div "General practitioner Consultation first outpatient consultation" at bounding box center [498, 430] width 230 height 31
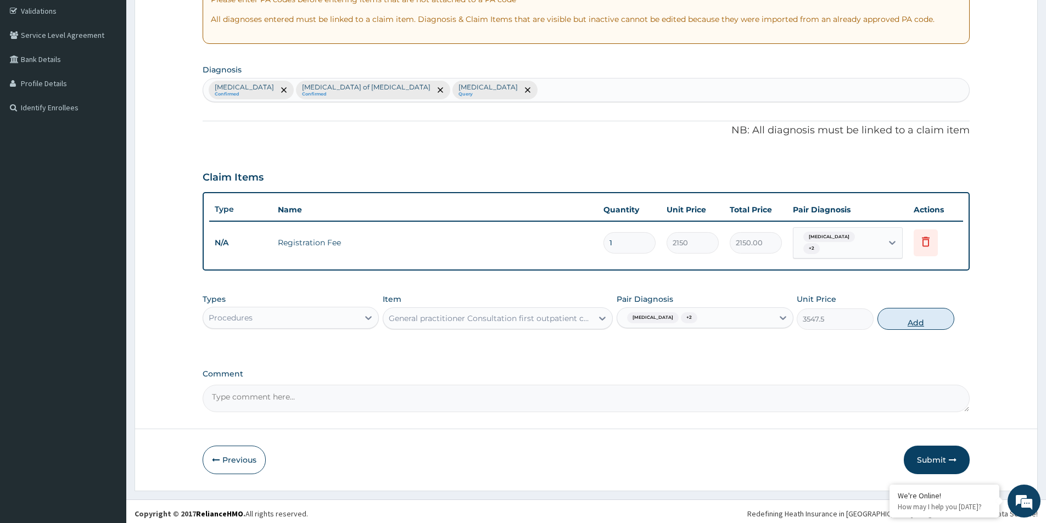
click at [920, 321] on button "Add" at bounding box center [915, 319] width 77 height 22
type input "0"
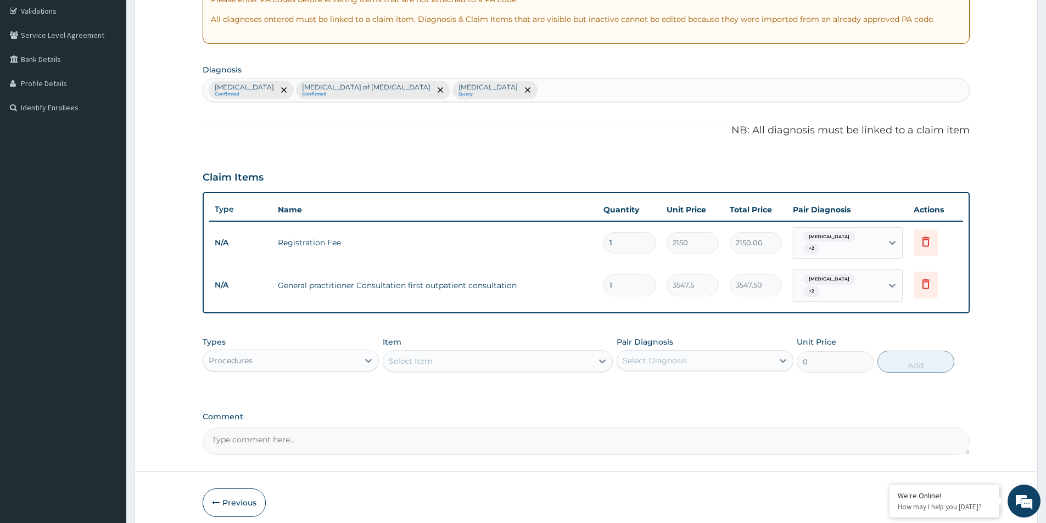
click at [486, 361] on div "Select Item" at bounding box center [498, 361] width 230 height 22
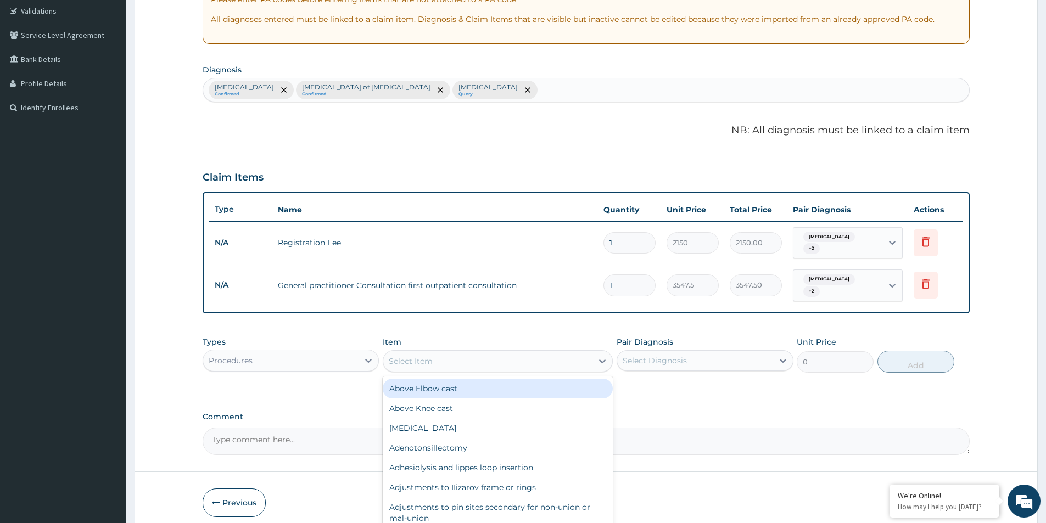
click at [355, 352] on div "Procedures" at bounding box center [280, 361] width 155 height 18
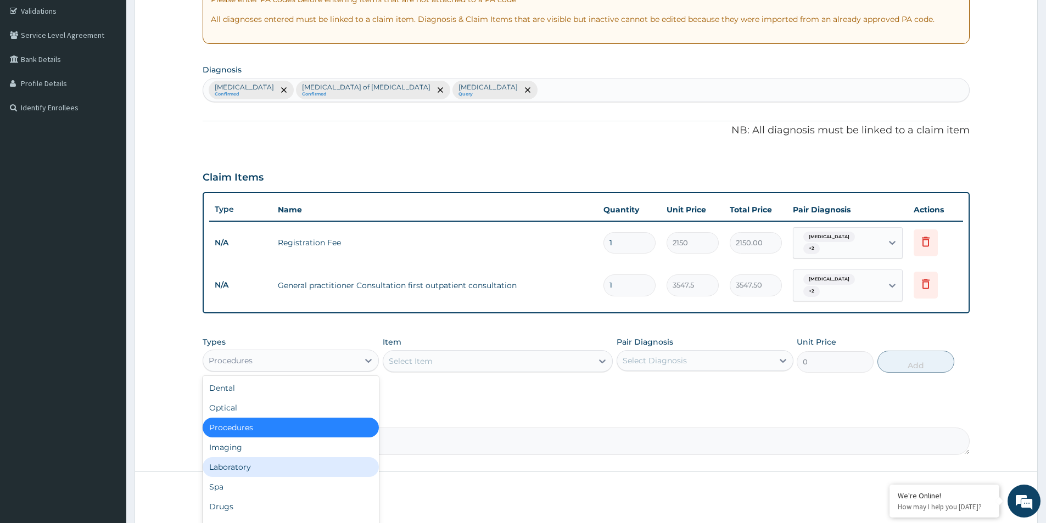
click at [254, 457] on div "Laboratory" at bounding box center [291, 467] width 176 height 20
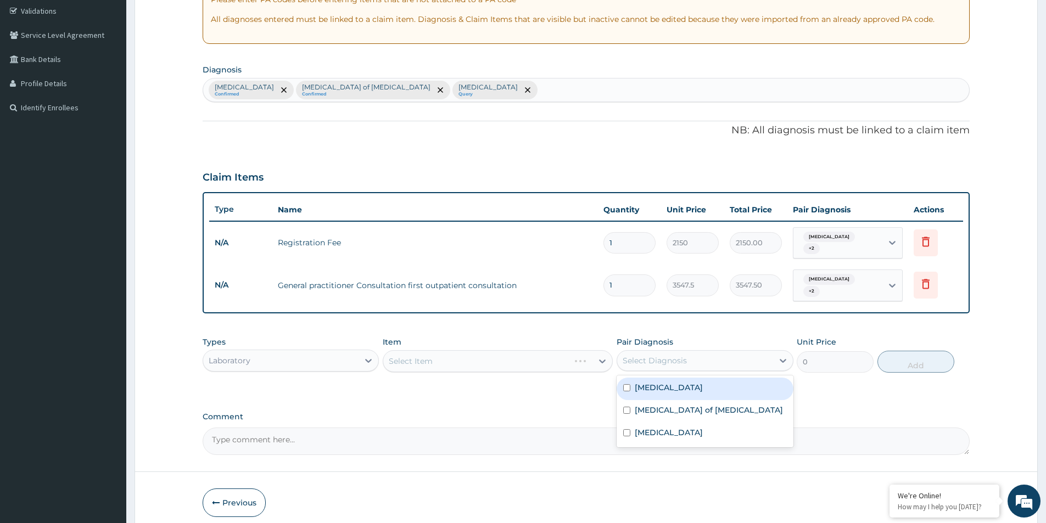
click at [677, 355] on div "Select Diagnosis" at bounding box center [654, 360] width 64 height 11
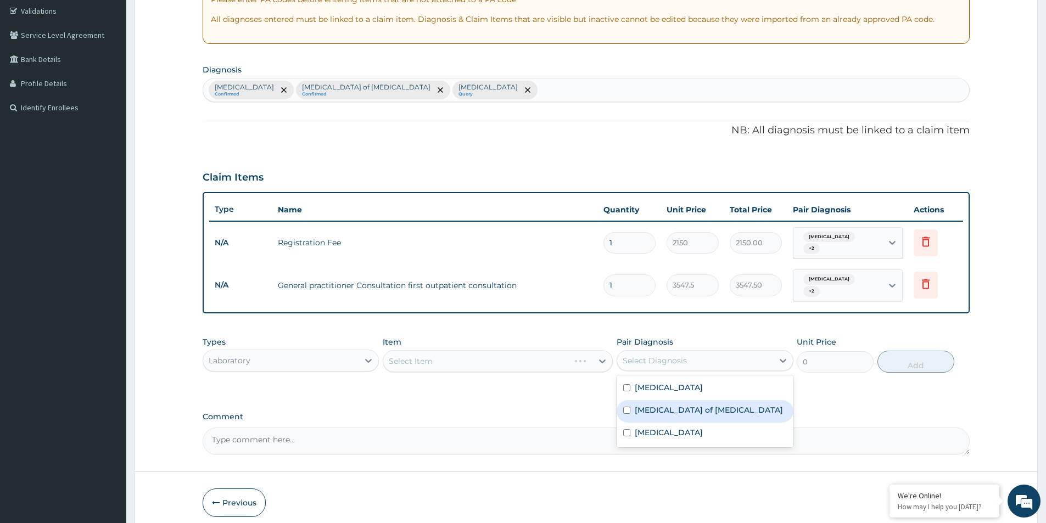
click at [657, 400] on div "[MEDICAL_DATA] of [MEDICAL_DATA]" at bounding box center [704, 411] width 176 height 23
checkbox input "true"
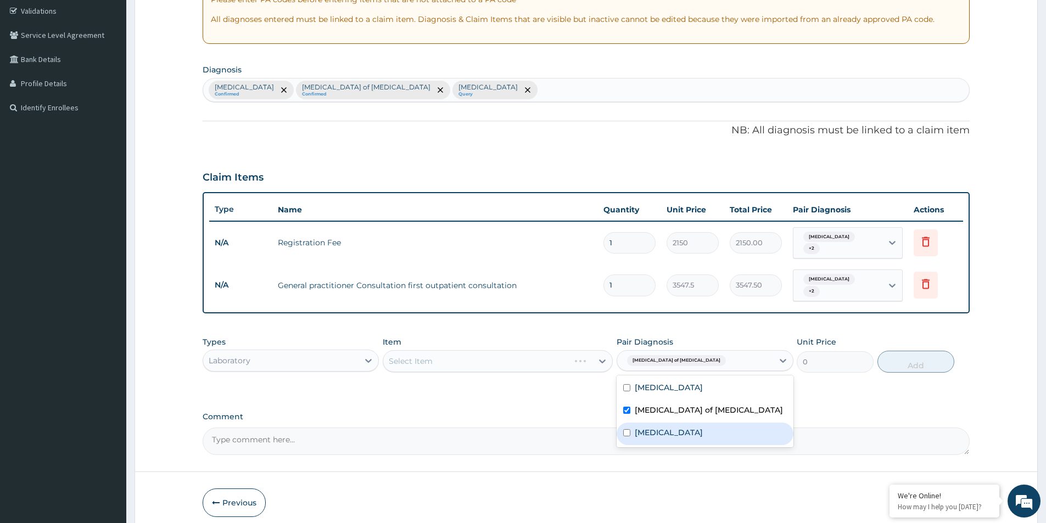
click at [655, 423] on div "[MEDICAL_DATA]" at bounding box center [704, 434] width 176 height 23
checkbox input "true"
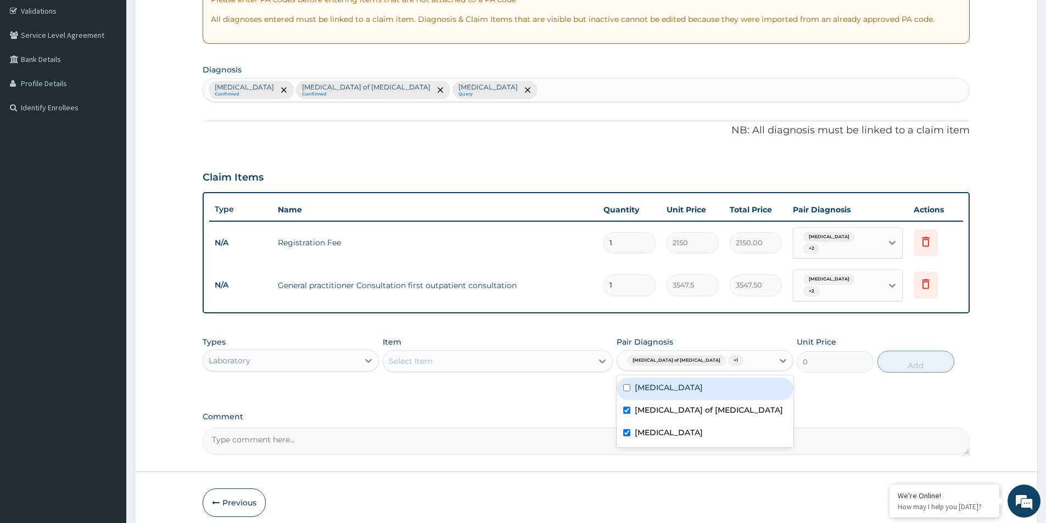
click at [673, 382] on label "[MEDICAL_DATA]" at bounding box center [668, 387] width 68 height 11
checkbox input "true"
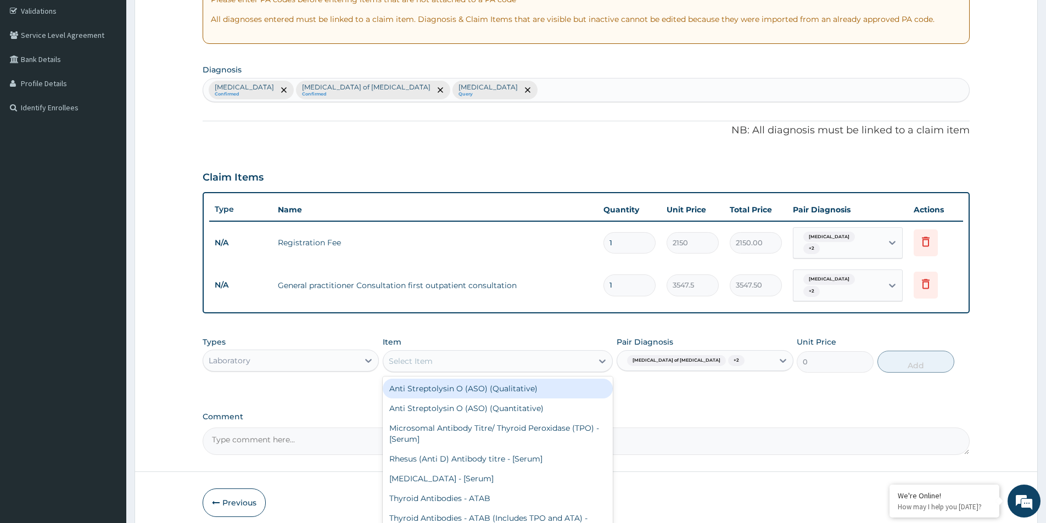
click at [457, 352] on div "Select Item" at bounding box center [487, 361] width 209 height 18
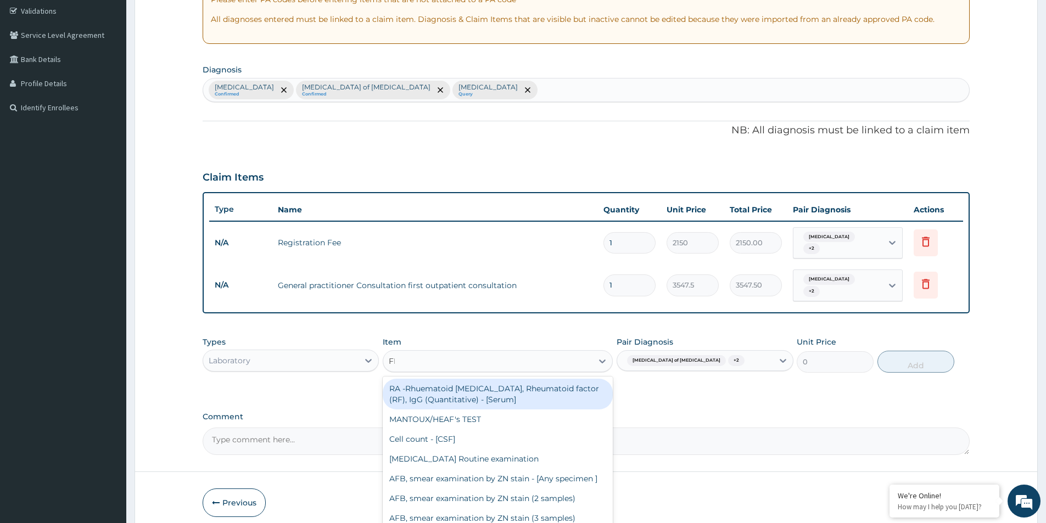
type input "FBC"
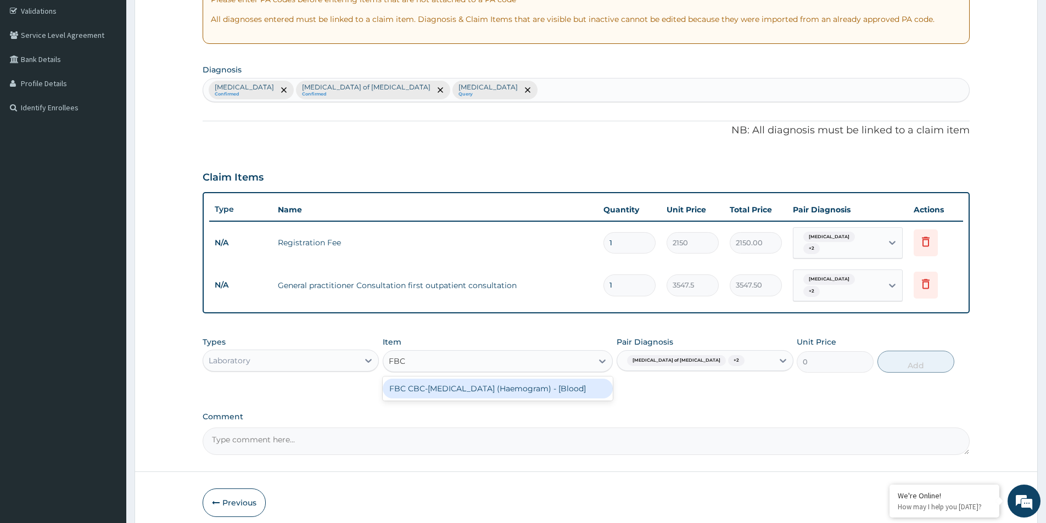
click at [535, 385] on div "FBC CBC-[MEDICAL_DATA] (Haemogram) - [Blood]" at bounding box center [498, 389] width 230 height 20
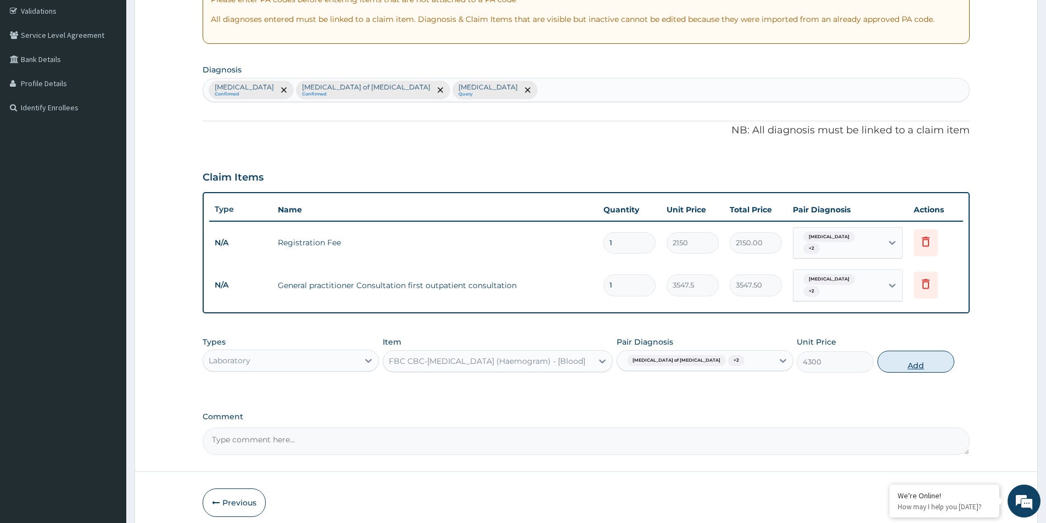
click at [912, 356] on button "Add" at bounding box center [915, 362] width 77 height 22
type input "0"
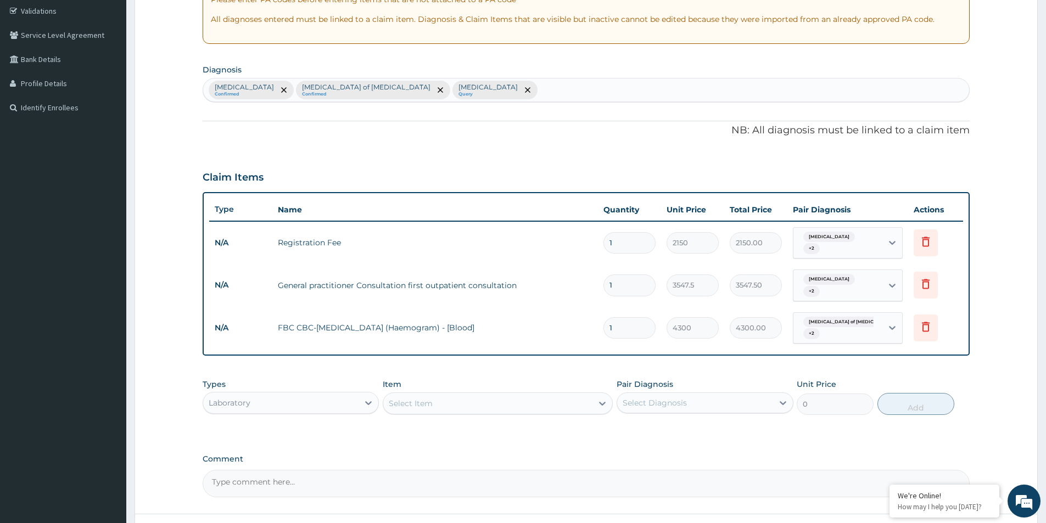
click at [505, 395] on div "Select Item" at bounding box center [487, 404] width 209 height 18
type input "H"
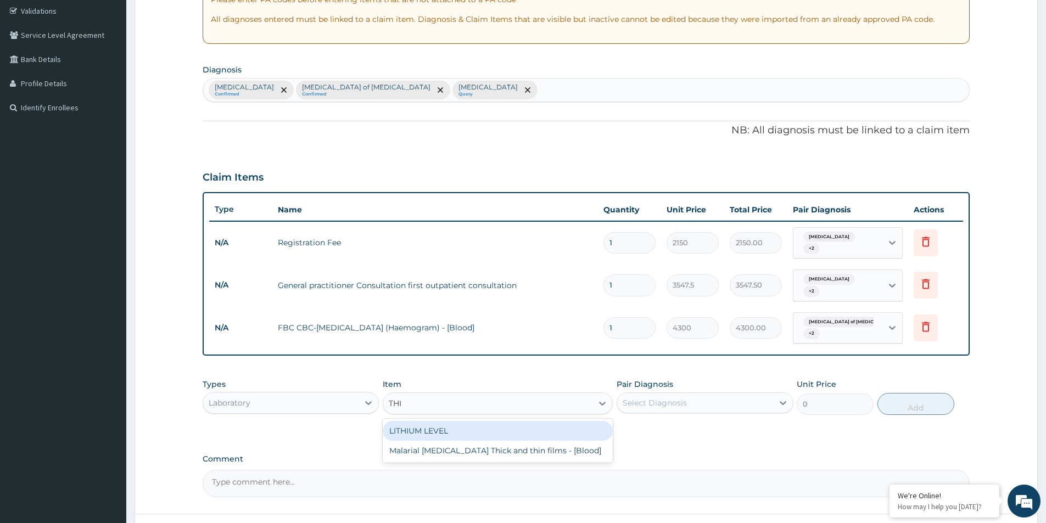
type input "THIN"
click at [578, 426] on div "Malarial [MEDICAL_DATA] Thick and thin films - [Blood]" at bounding box center [498, 431] width 230 height 20
type input "1612.5"
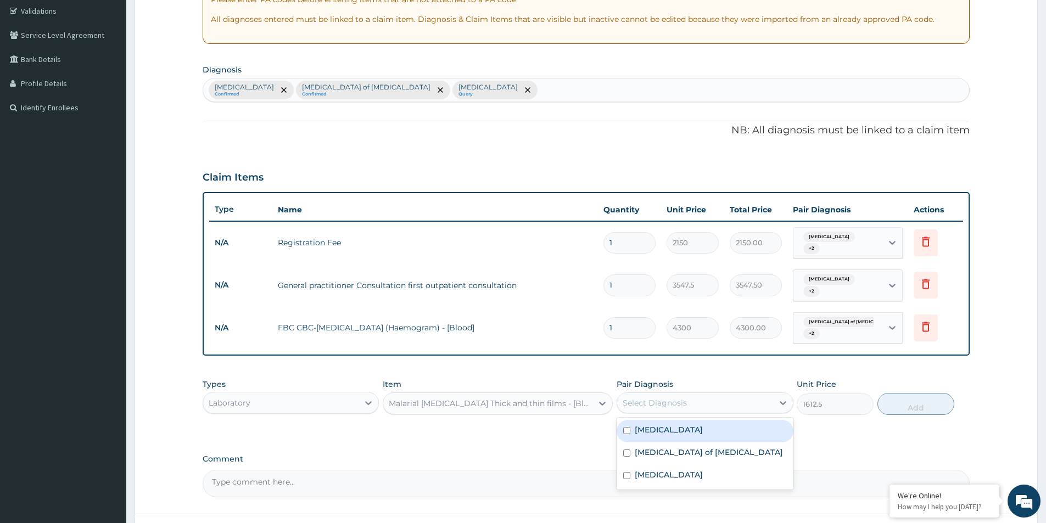
click at [651, 398] on div "Select Diagnosis" at bounding box center [654, 402] width 64 height 11
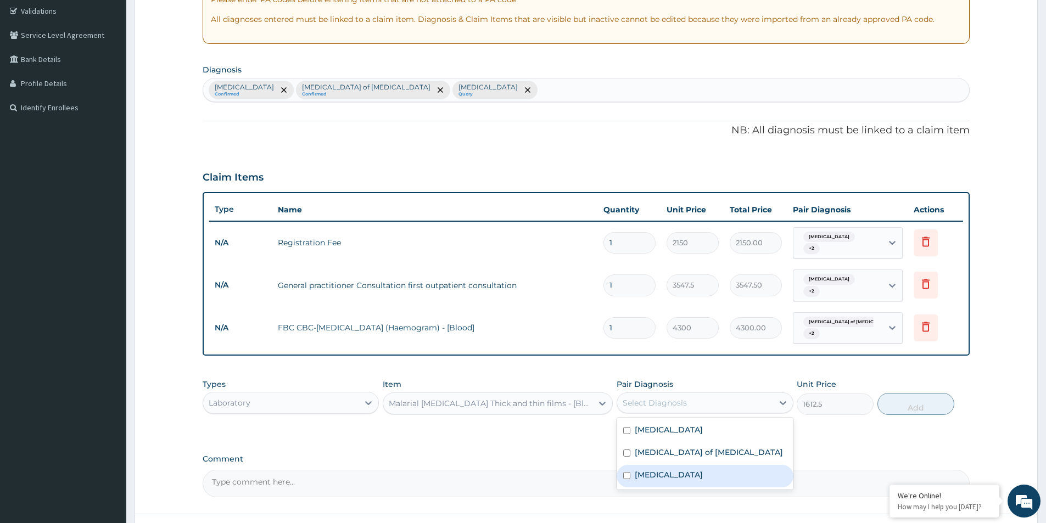
click at [642, 469] on label "[MEDICAL_DATA]" at bounding box center [668, 474] width 68 height 11
checkbox input "true"
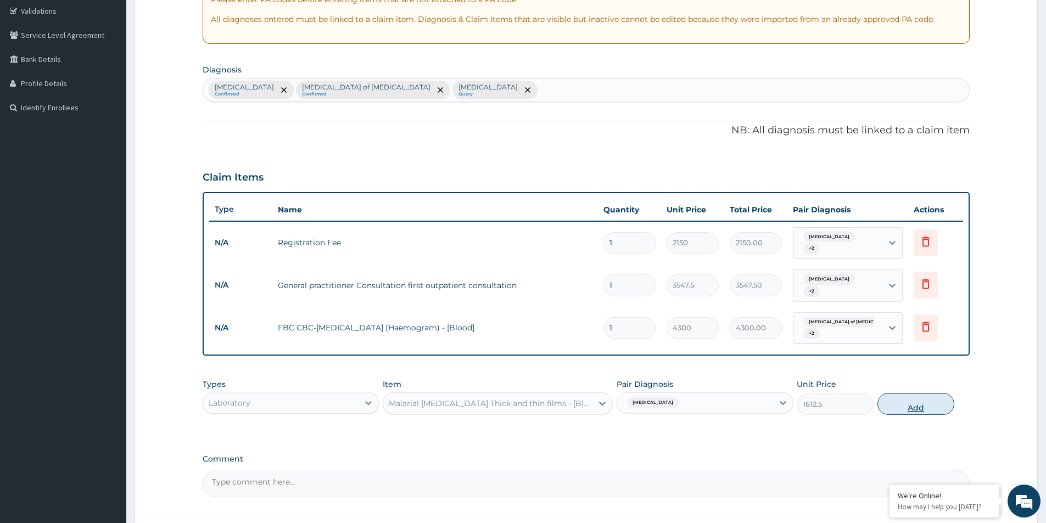
click at [912, 398] on button "Add" at bounding box center [915, 404] width 77 height 22
type input "0"
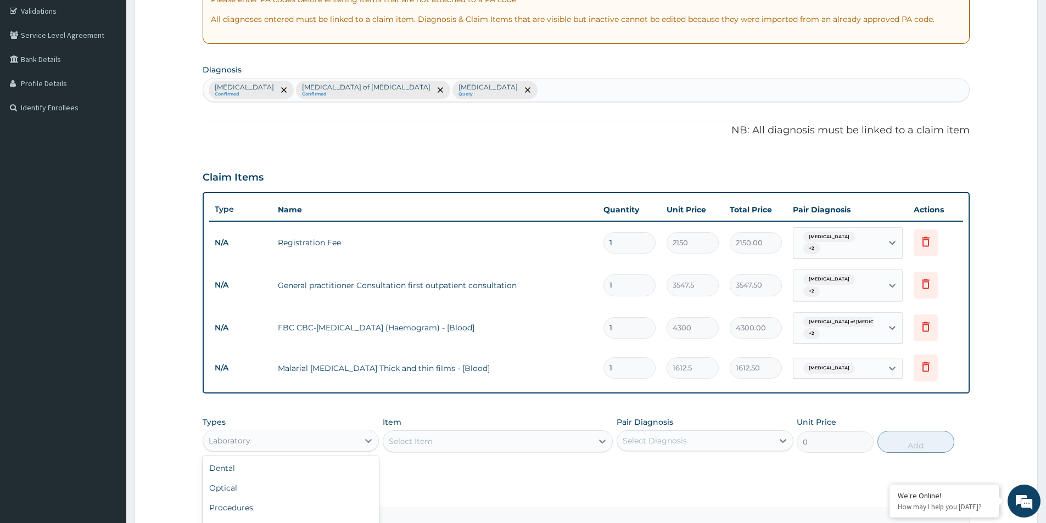
click at [311, 432] on div "Laboratory" at bounding box center [280, 441] width 155 height 18
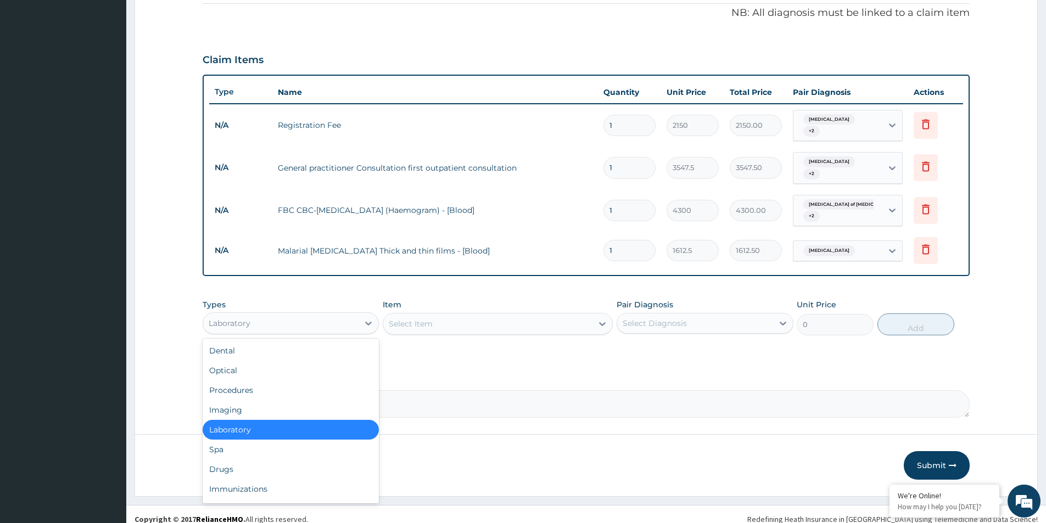
scroll to position [323, 0]
click at [229, 459] on div "Drugs" at bounding box center [291, 469] width 176 height 20
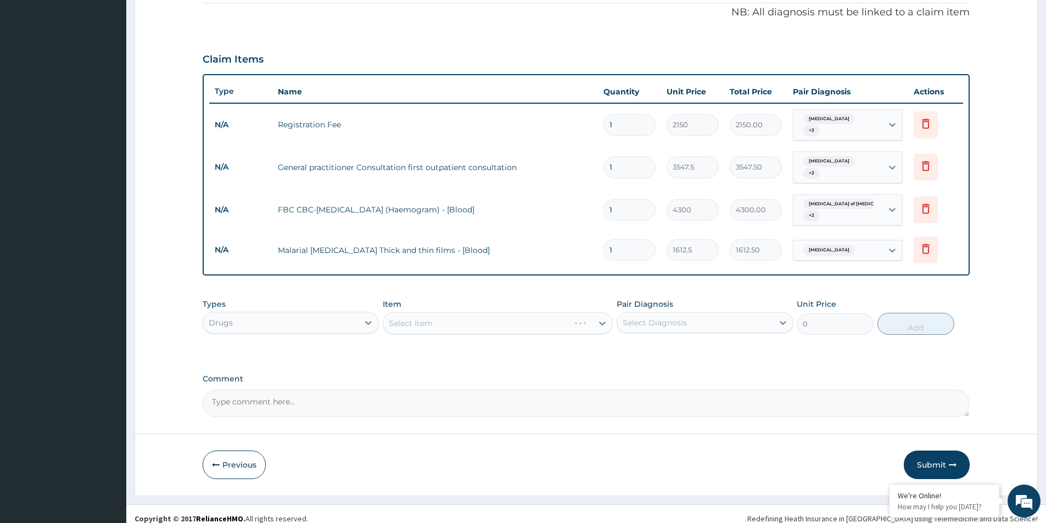
click at [726, 314] on div "Select Diagnosis" at bounding box center [694, 323] width 155 height 18
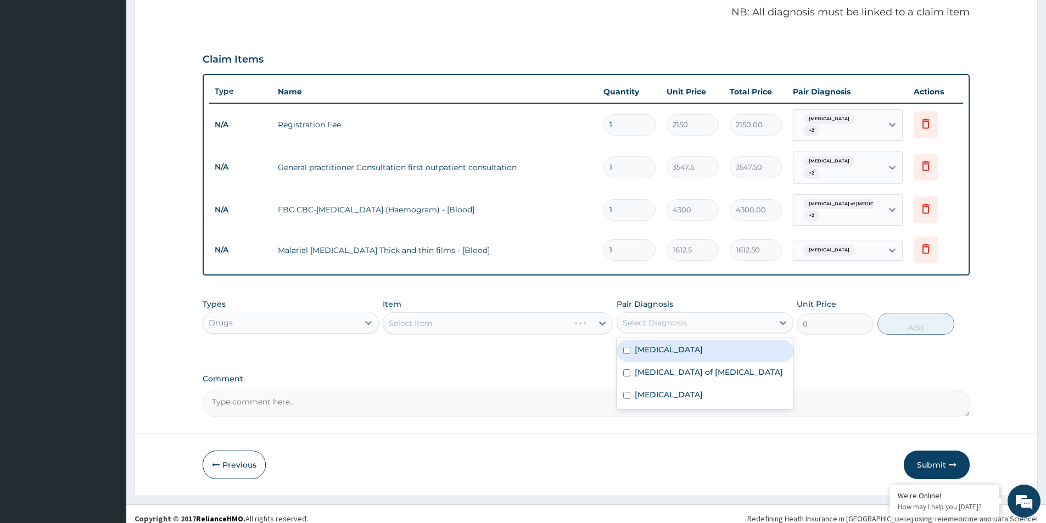
click at [701, 340] on div "[MEDICAL_DATA]" at bounding box center [704, 351] width 176 height 23
checkbox input "true"
click at [528, 314] on div "Select Item" at bounding box center [487, 323] width 209 height 18
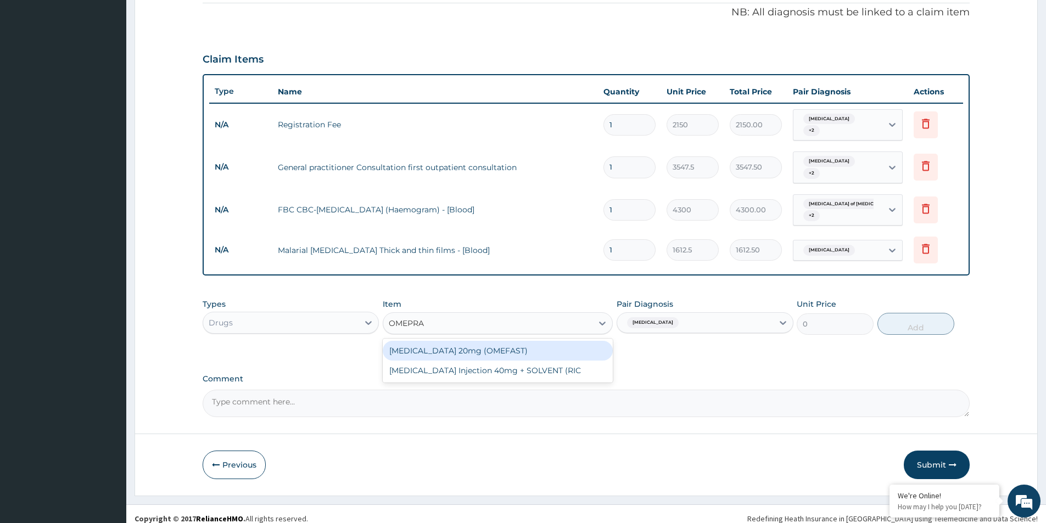
type input "OMEPRAZ"
click at [496, 345] on div "[MEDICAL_DATA] 20mg (OMEFAST)" at bounding box center [498, 351] width 230 height 20
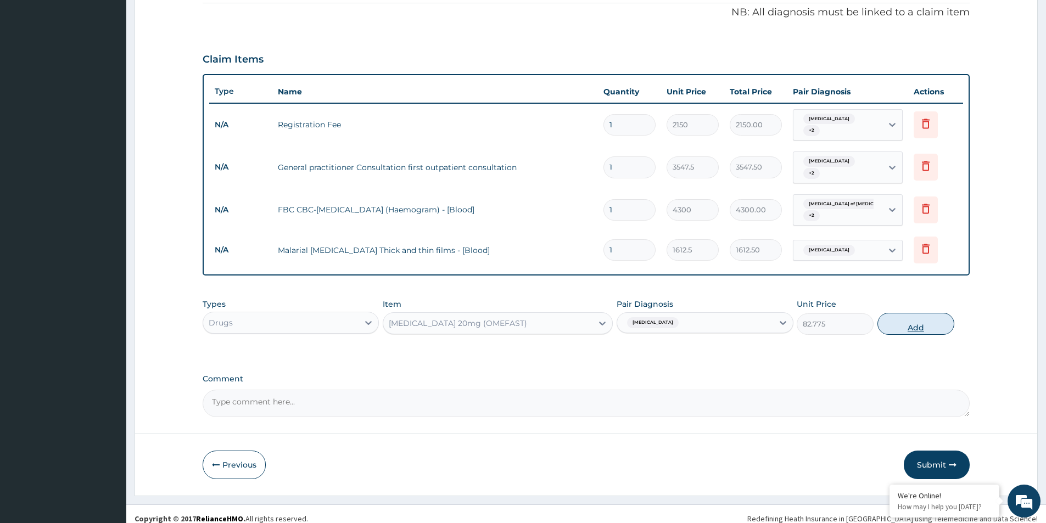
click at [912, 319] on button "Add" at bounding box center [915, 324] width 77 height 22
type input "0"
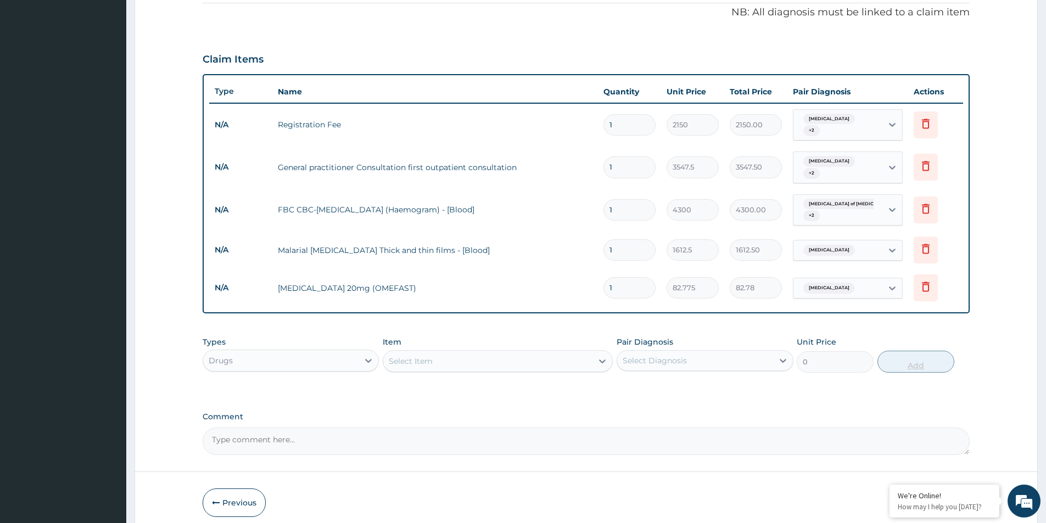
type input "0.00"
type input "2"
type input "165.55"
type input "20"
type input "1655.50"
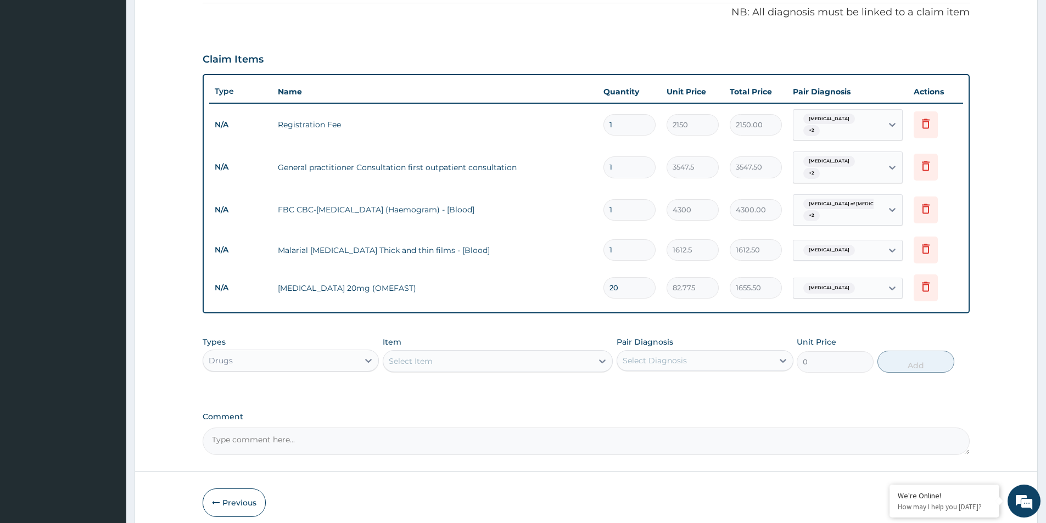
type input "20"
click at [561, 352] on div "Select Item" at bounding box center [487, 361] width 209 height 18
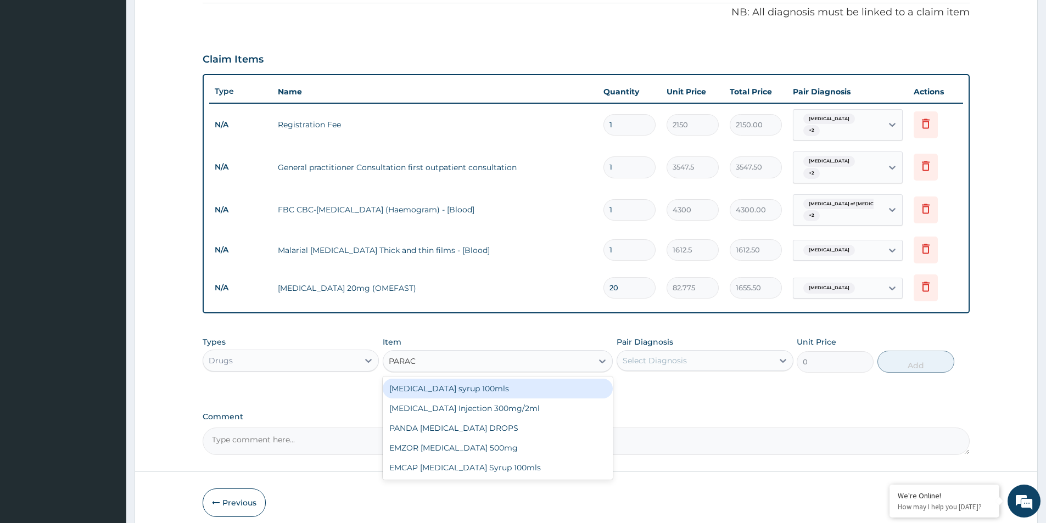
type input "PARACE"
click at [508, 440] on div "EMZOR [MEDICAL_DATA] 500mg" at bounding box center [498, 448] width 230 height 20
type input "23.65"
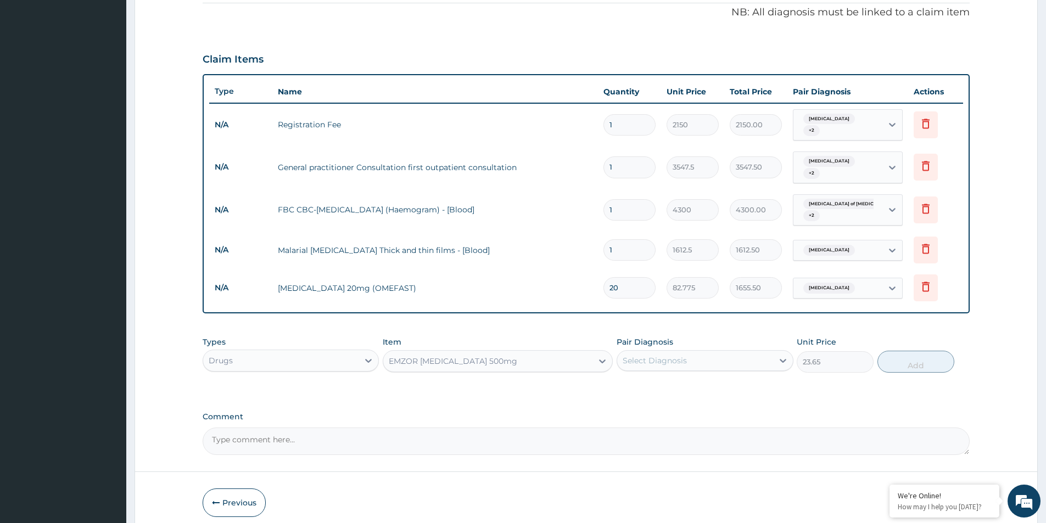
click at [669, 355] on div "Select Diagnosis" at bounding box center [654, 360] width 64 height 11
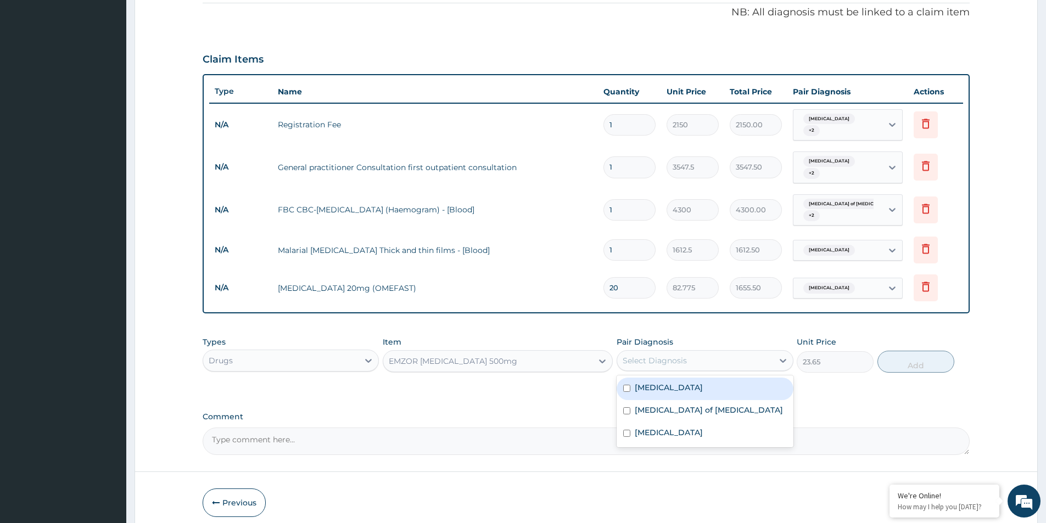
click at [662, 382] on label "[MEDICAL_DATA]" at bounding box center [668, 387] width 68 height 11
checkbox input "true"
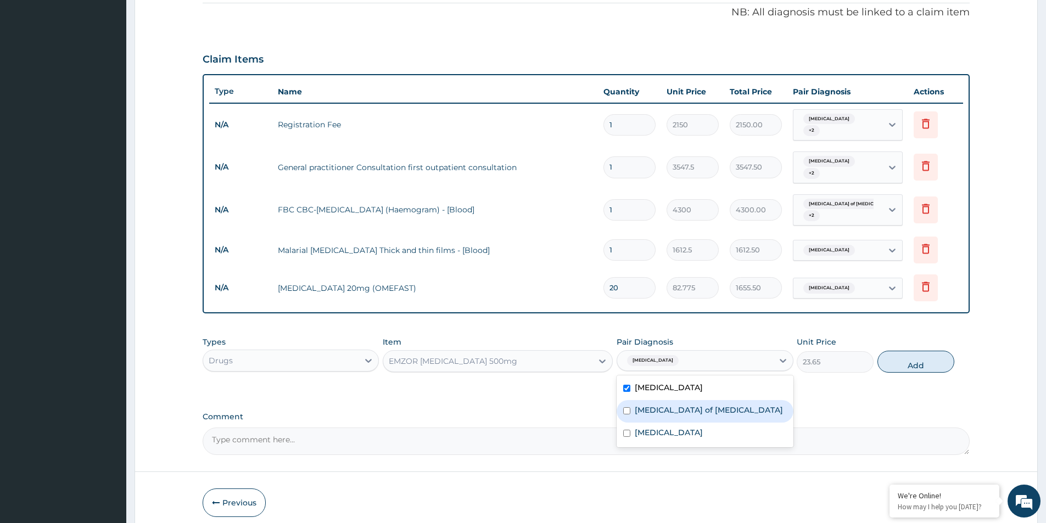
click at [657, 404] on label "[MEDICAL_DATA] of [MEDICAL_DATA]" at bounding box center [708, 409] width 148 height 11
checkbox input "true"
click at [901, 356] on button "Add" at bounding box center [915, 362] width 77 height 22
type input "0"
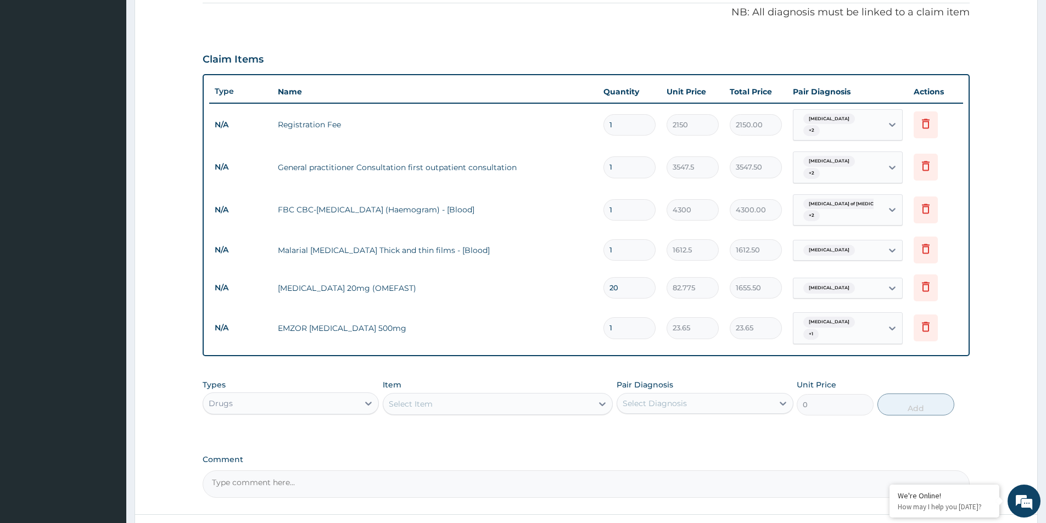
type input "0.00"
type input "2"
type input "47.30"
type input "20"
type input "473.00"
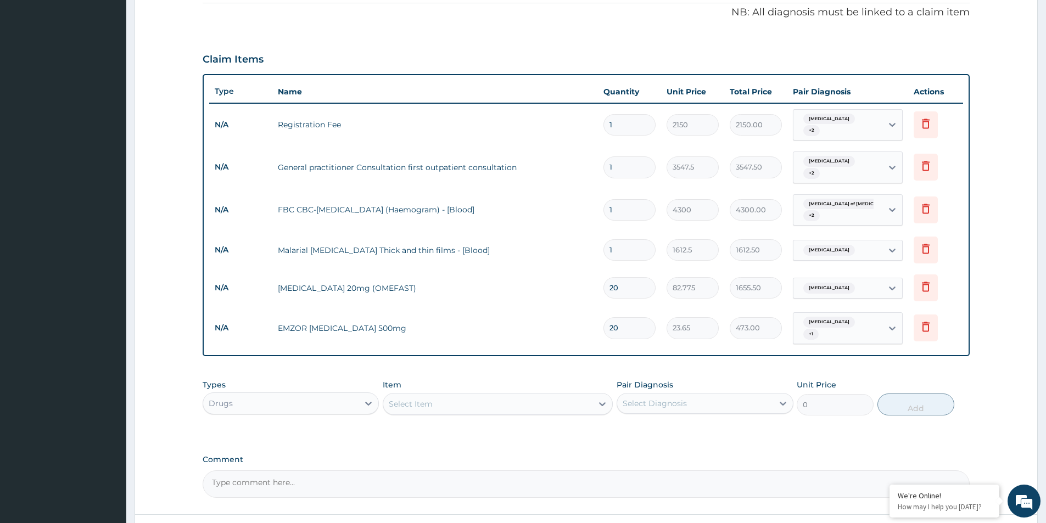
type input "20"
click at [540, 395] on div "Select Item" at bounding box center [487, 404] width 209 height 18
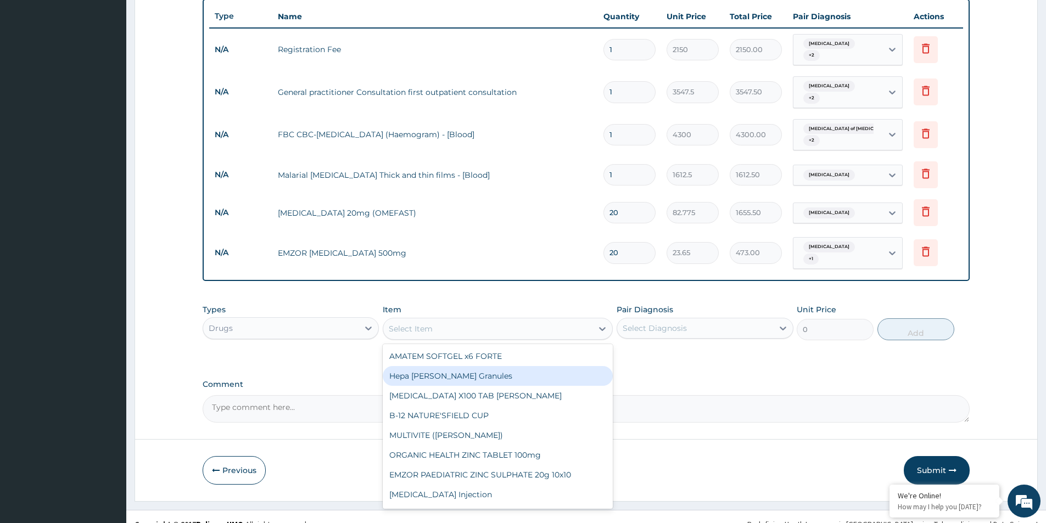
scroll to position [399, 0]
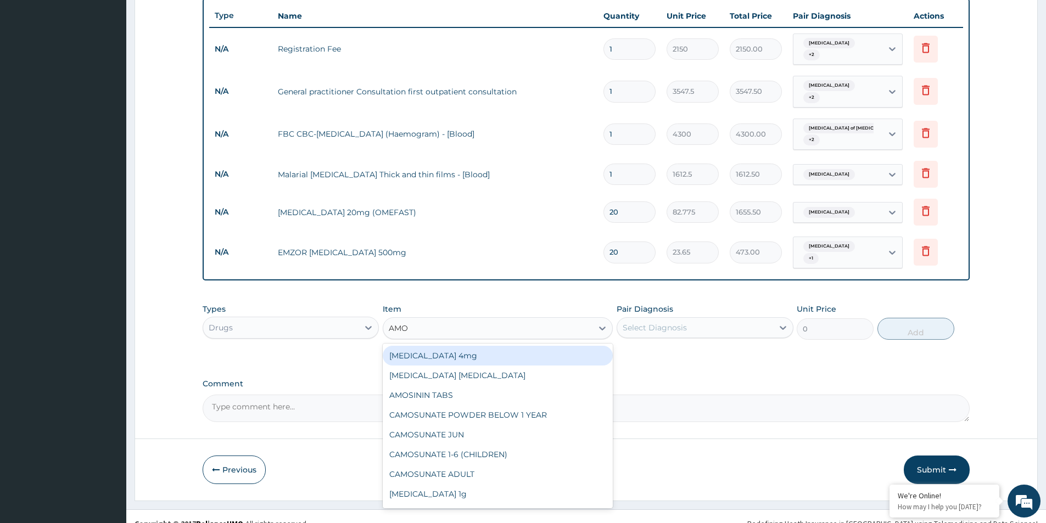
type input "AMOX"
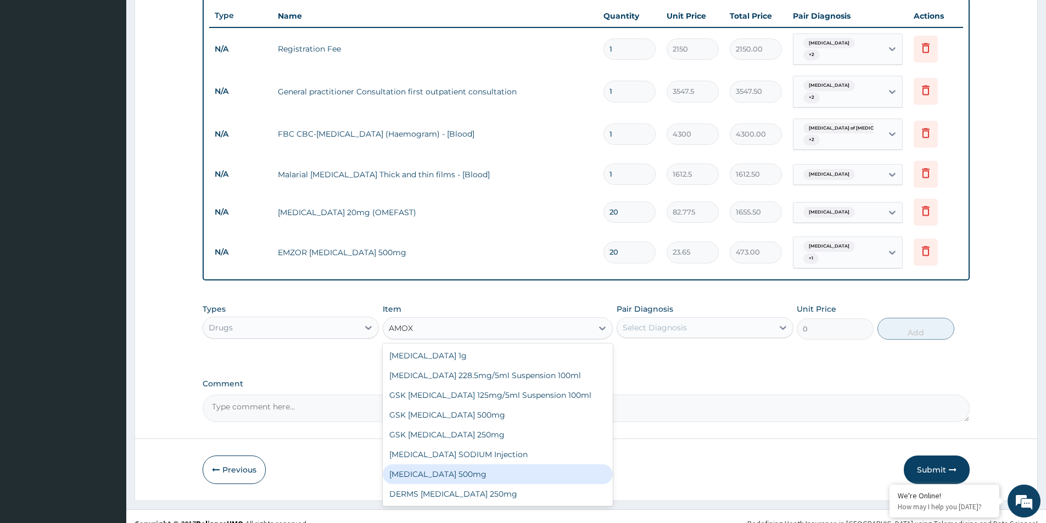
click at [398, 464] on div "[MEDICAL_DATA] 500mg" at bounding box center [498, 474] width 230 height 20
type input "70.95"
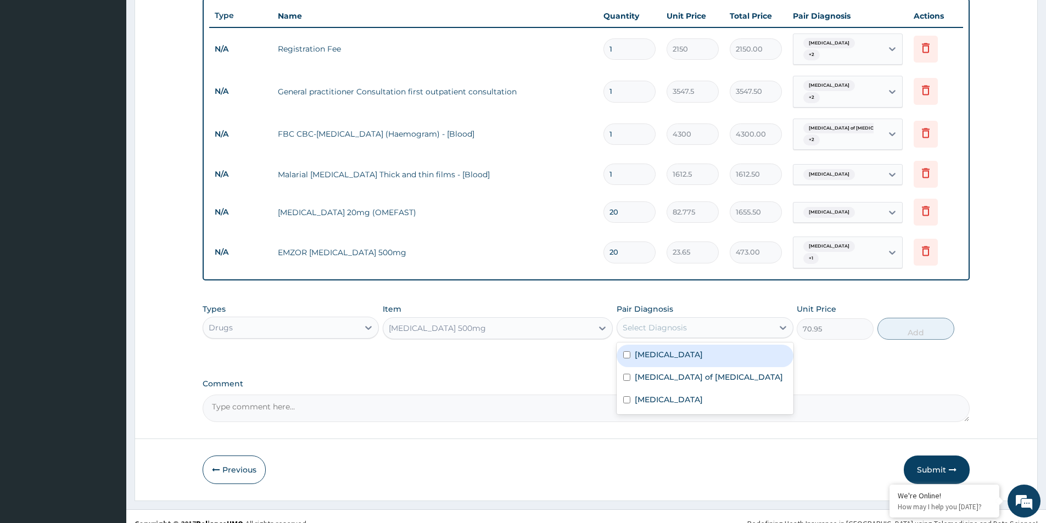
click at [676, 322] on div "Select Diagnosis" at bounding box center [654, 327] width 64 height 11
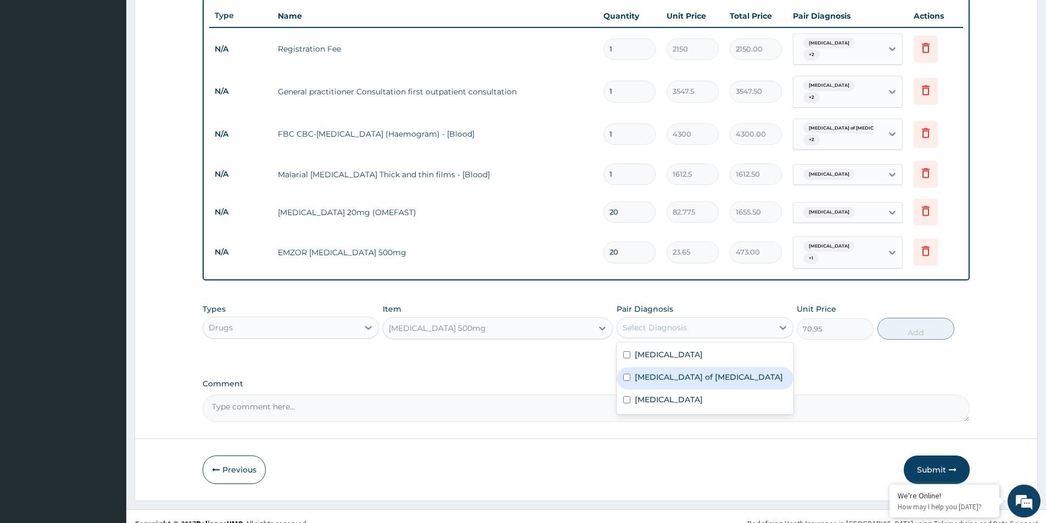
click at [663, 372] on label "[MEDICAL_DATA] of [MEDICAL_DATA]" at bounding box center [708, 377] width 148 height 11
checkbox input "true"
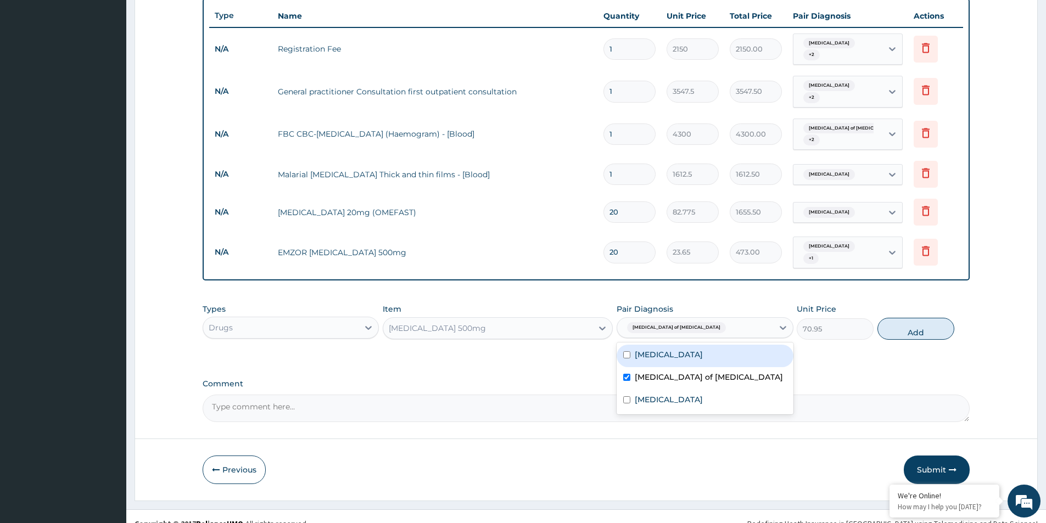
click at [667, 349] on label "[MEDICAL_DATA]" at bounding box center [668, 354] width 68 height 11
checkbox input "true"
click at [900, 318] on button "Add" at bounding box center [915, 329] width 77 height 22
type input "0"
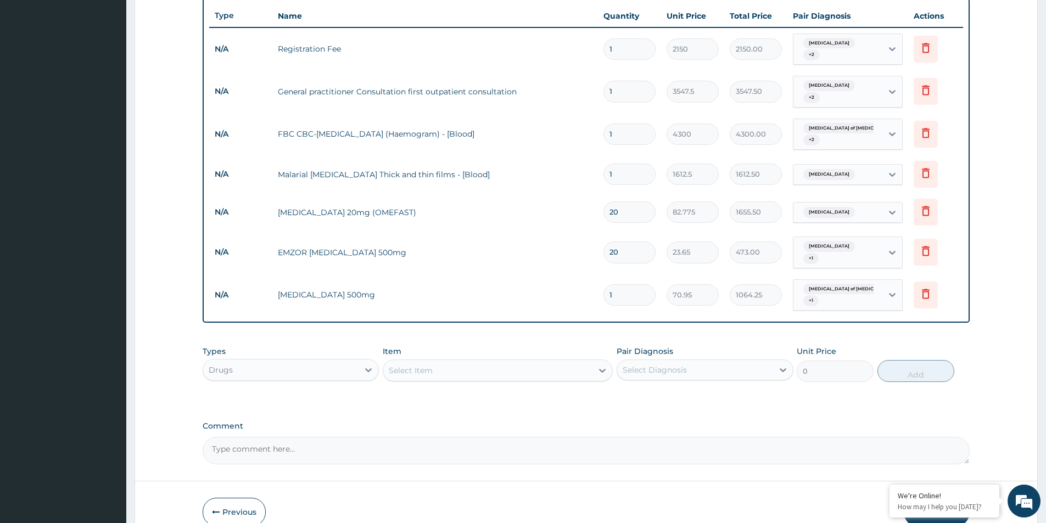
type input "15"
type input "1064.25"
type input "15"
click at [540, 362] on div "Select Item" at bounding box center [487, 371] width 209 height 18
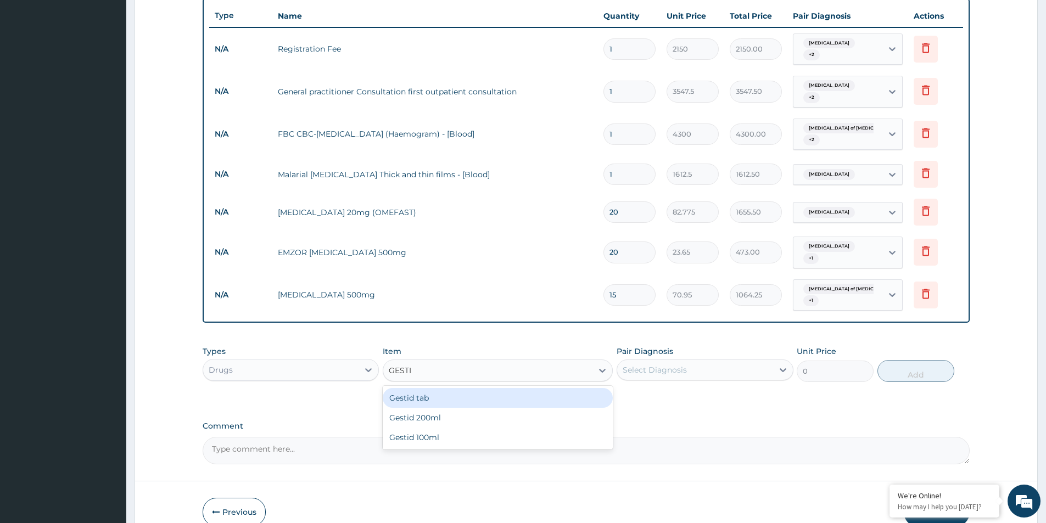
type input "GESTID"
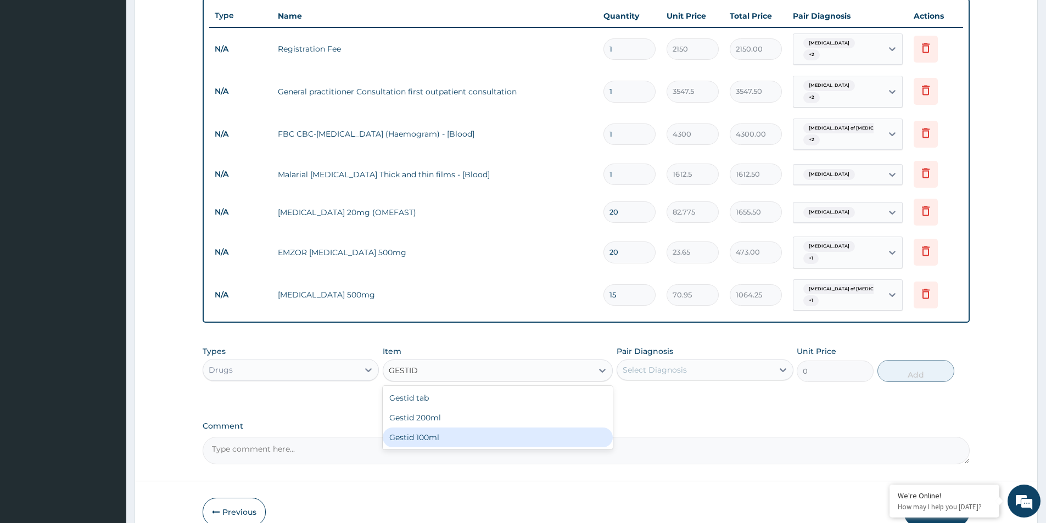
click at [479, 434] on div "Gestid tab Gestid 200ml Gestid 100ml" at bounding box center [498, 418] width 230 height 64
click at [483, 428] on div "Gestid 100ml" at bounding box center [498, 438] width 230 height 20
type input "827.75"
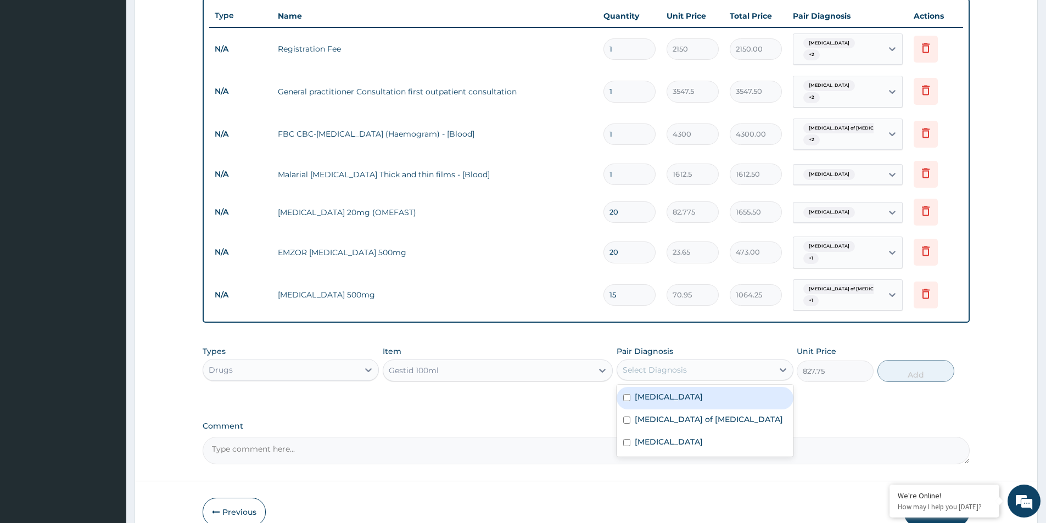
click at [759, 361] on div "Select Diagnosis" at bounding box center [694, 370] width 155 height 18
click at [672, 391] on label "[MEDICAL_DATA]" at bounding box center [668, 396] width 68 height 11
checkbox input "true"
click at [911, 362] on button "Add" at bounding box center [915, 371] width 77 height 22
type input "0"
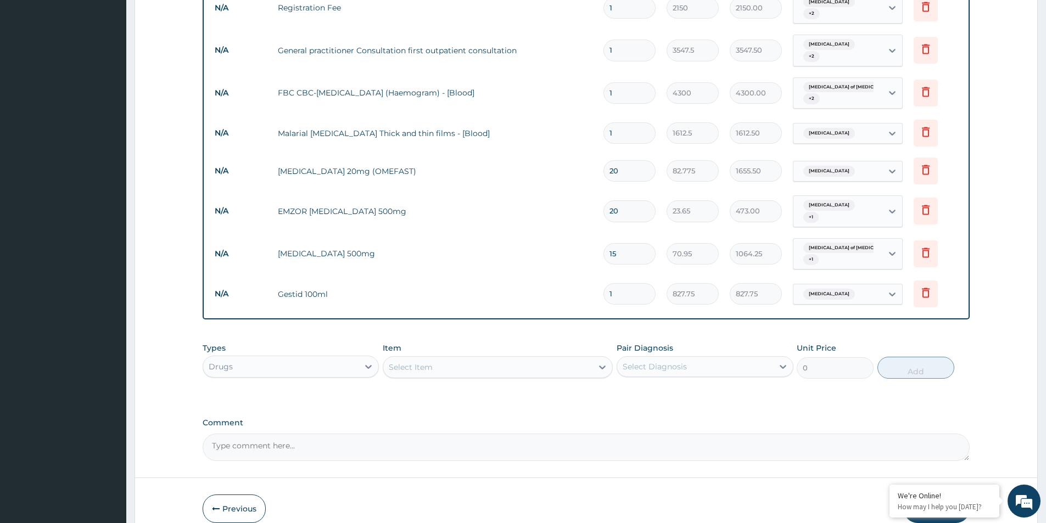
scroll to position [480, 0]
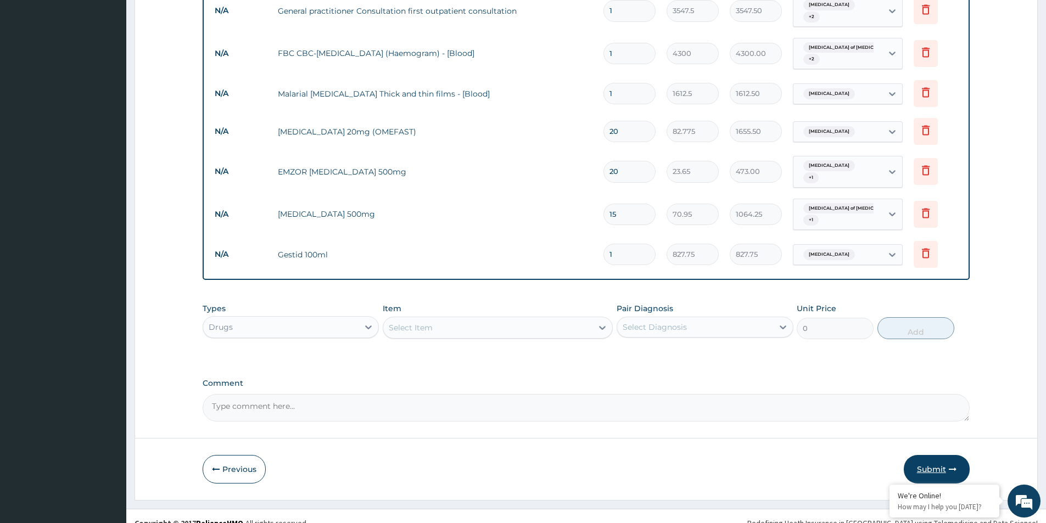
click at [928, 455] on button "Submit" at bounding box center [936, 469] width 66 height 29
